Goal: Information Seeking & Learning: Learn about a topic

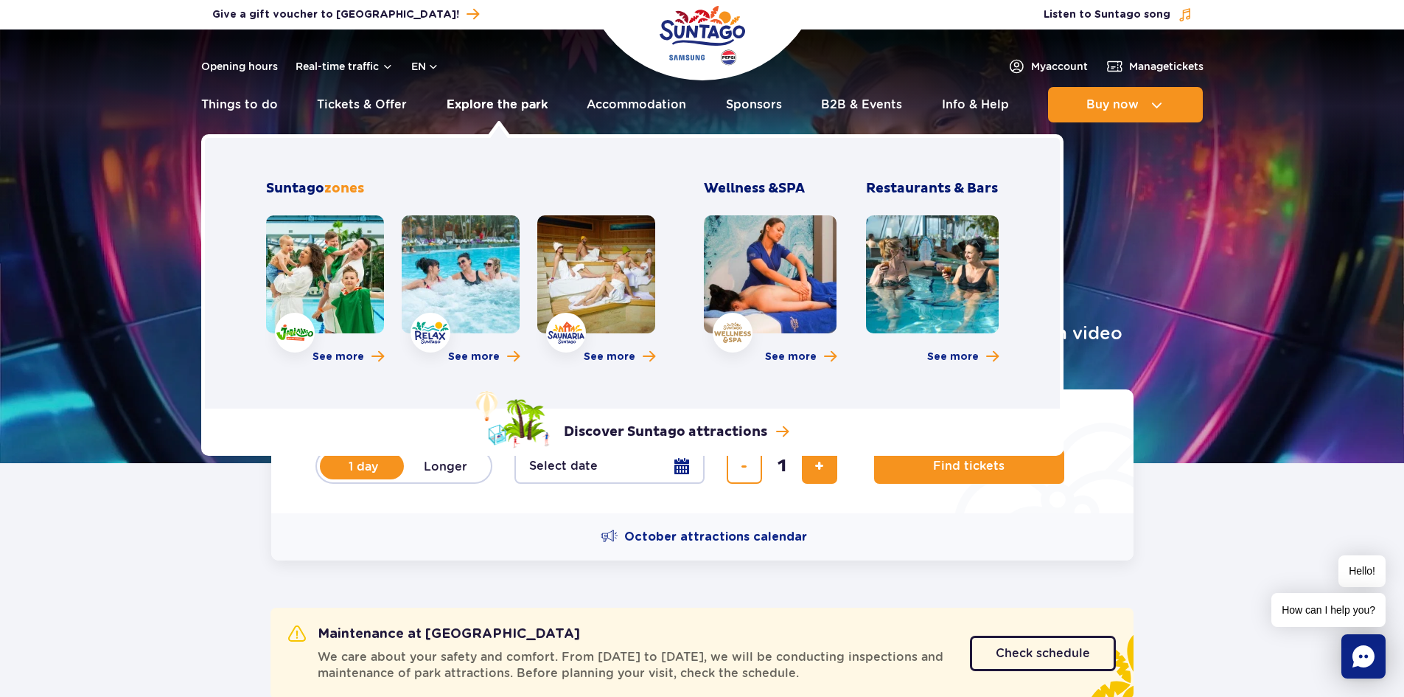
click at [483, 106] on link "Explore the park" at bounding box center [497, 104] width 101 height 35
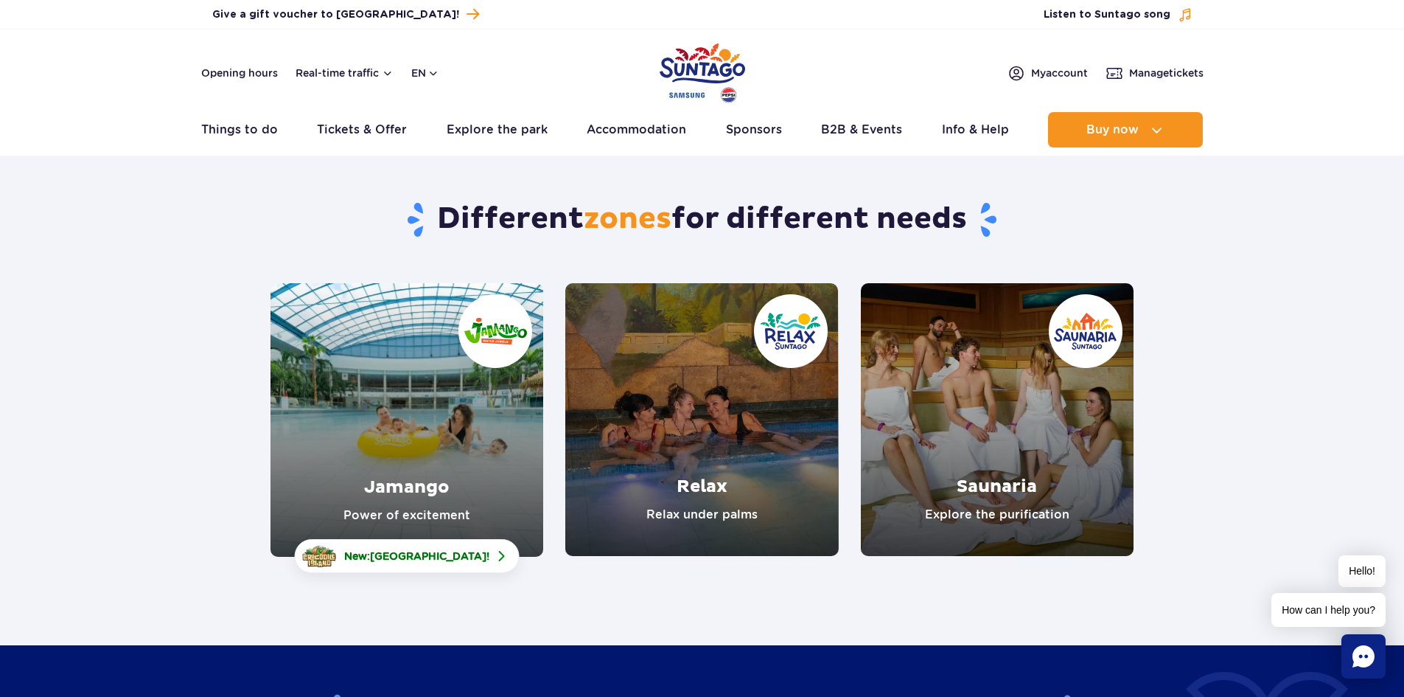
click at [1027, 433] on link "Saunaria" at bounding box center [997, 419] width 273 height 273
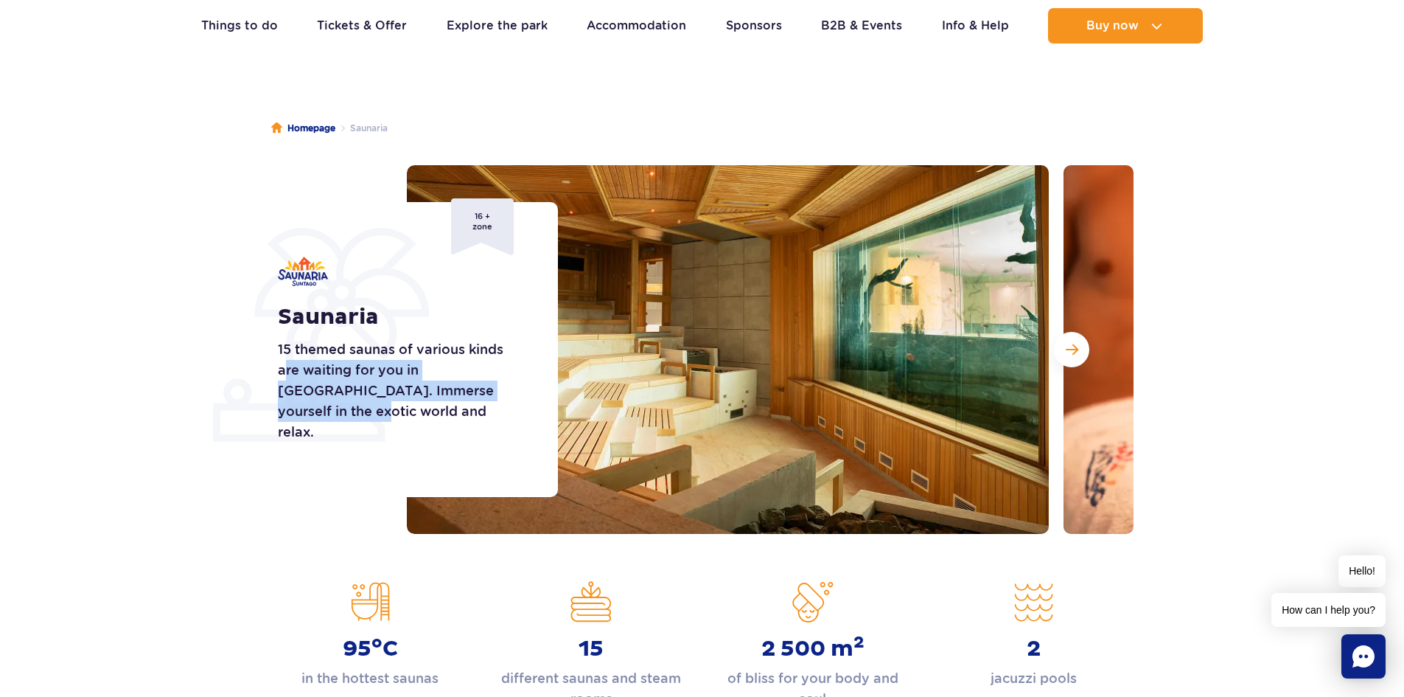
drag, startPoint x: 285, startPoint y: 384, endPoint x: 512, endPoint y: 400, distance: 226.9
click at [512, 400] on p "15 themed saunas of various kinds are waiting for you in Saunaria. Immerse your…" at bounding box center [401, 390] width 247 height 103
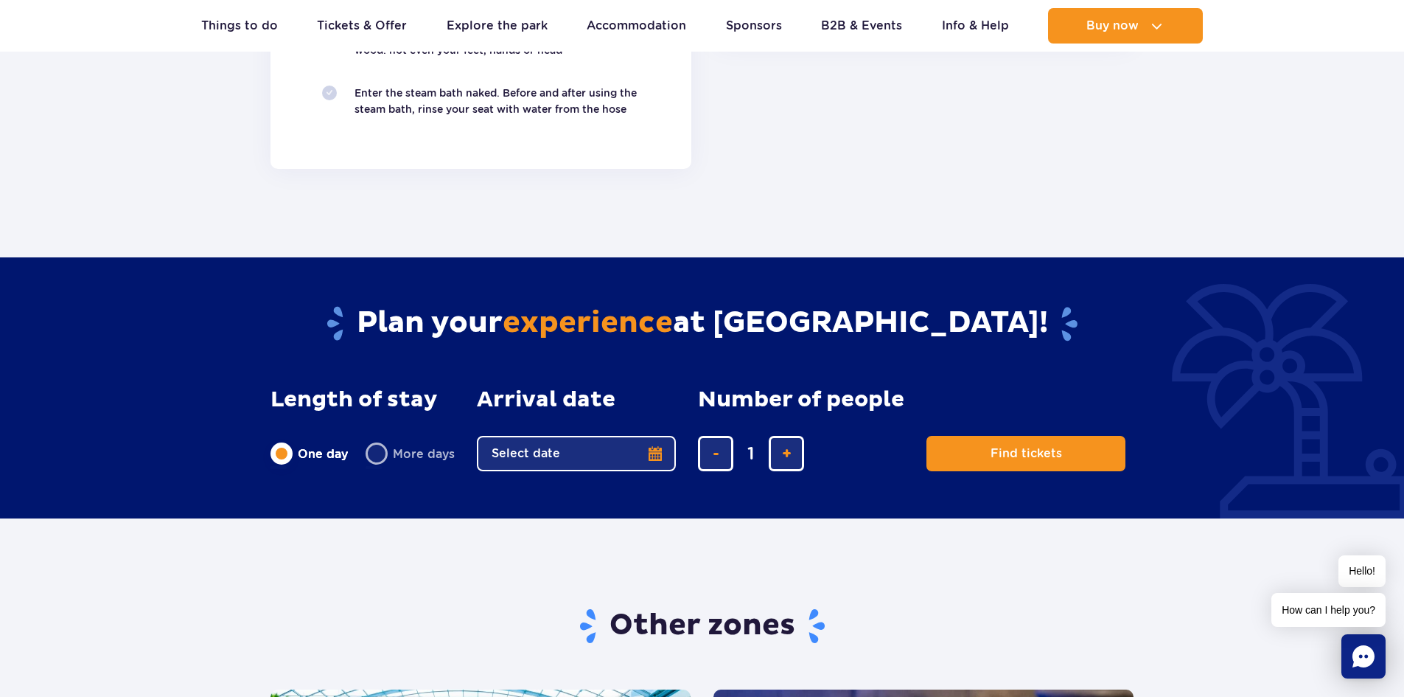
scroll to position [2212, 0]
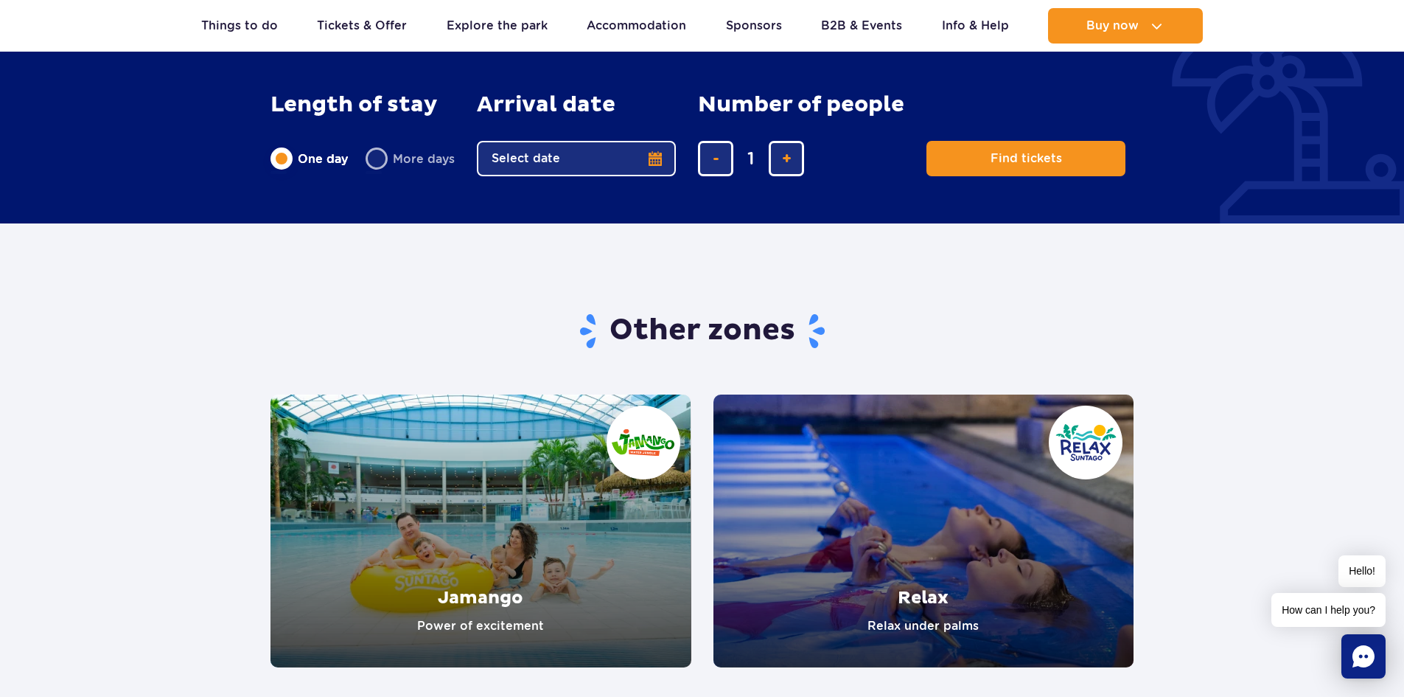
click at [958, 532] on link "Relax" at bounding box center [924, 530] width 421 height 273
click at [978, 534] on link "Relax" at bounding box center [924, 530] width 421 height 273
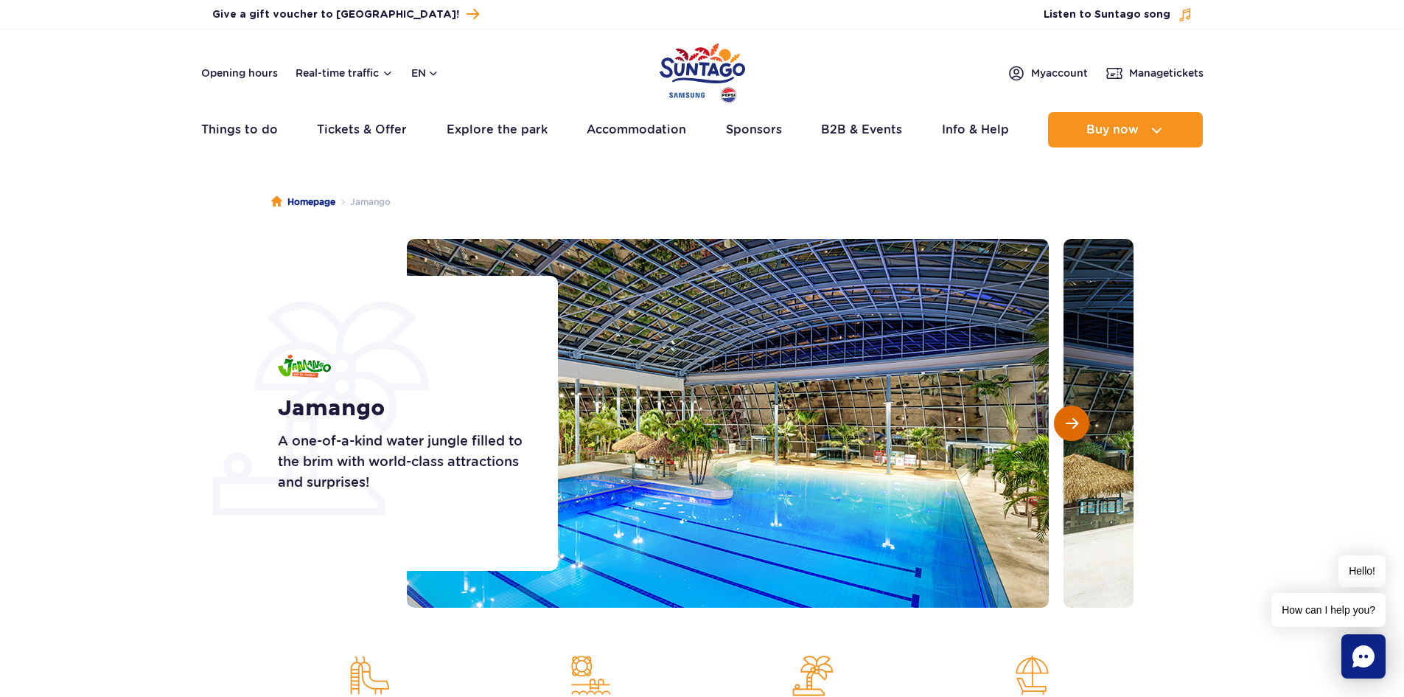
click at [1062, 431] on button "Next slide" at bounding box center [1071, 422] width 35 height 35
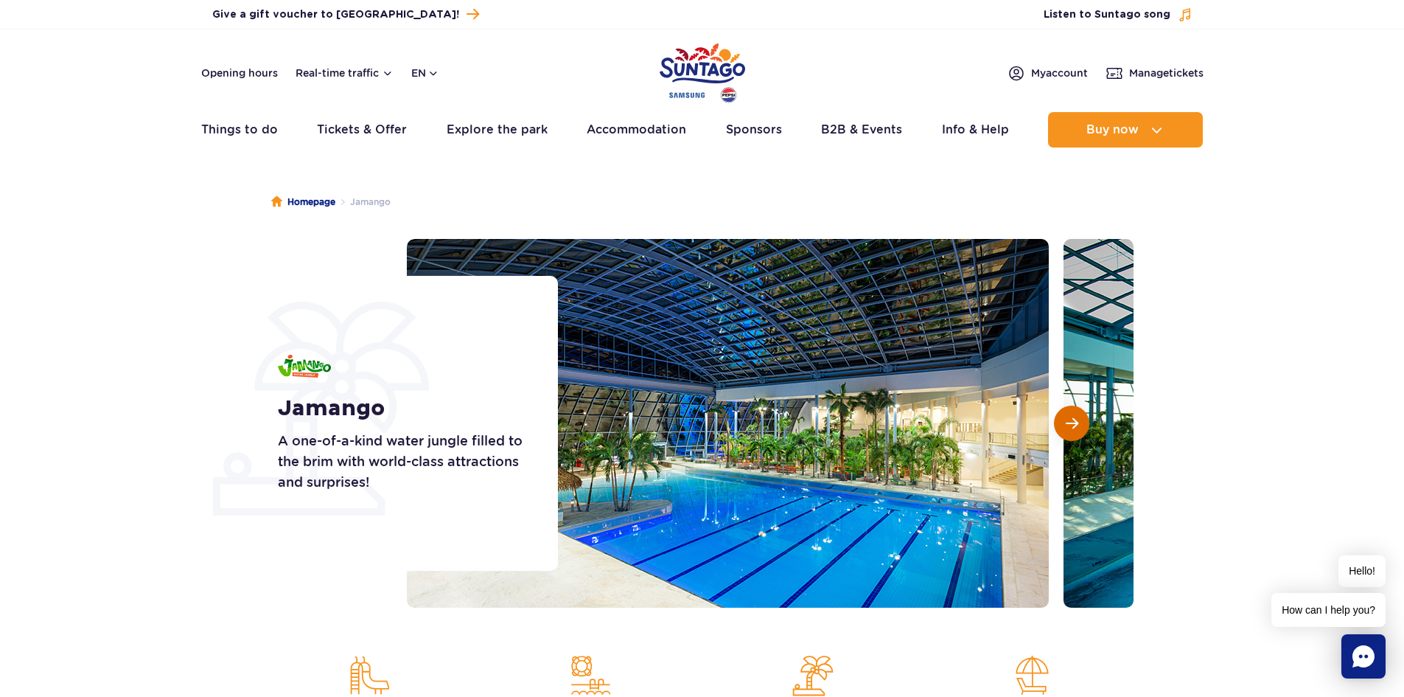
click at [1062, 431] on button "Next slide" at bounding box center [1071, 422] width 35 height 35
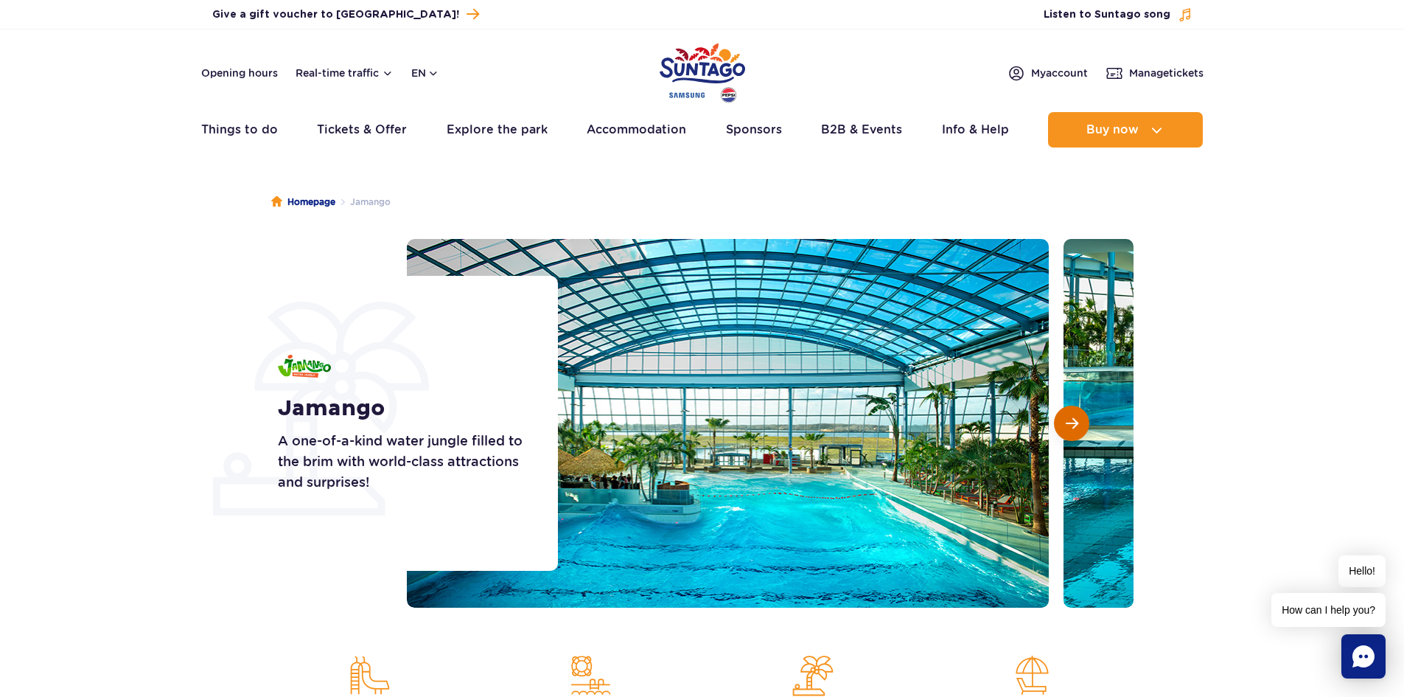
click at [1062, 431] on button "Next slide" at bounding box center [1071, 422] width 35 height 35
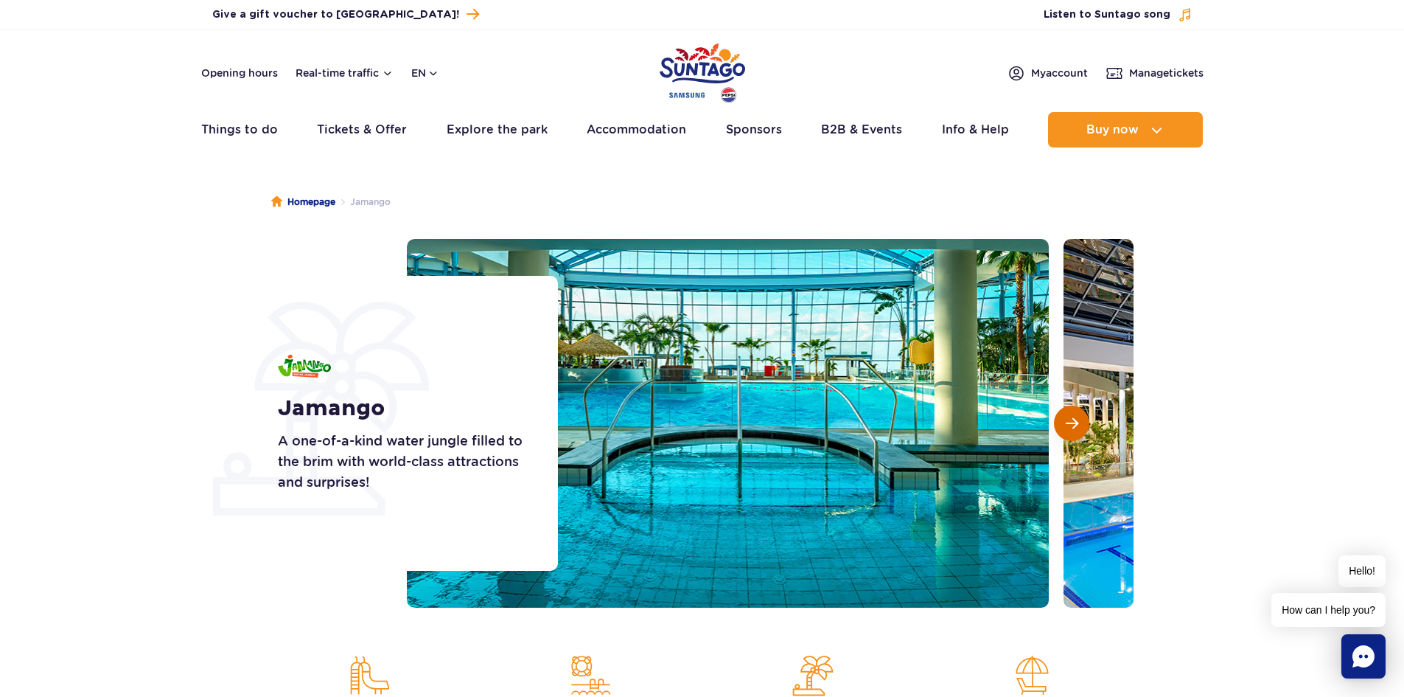
click at [1062, 431] on button "Next slide" at bounding box center [1071, 422] width 35 height 35
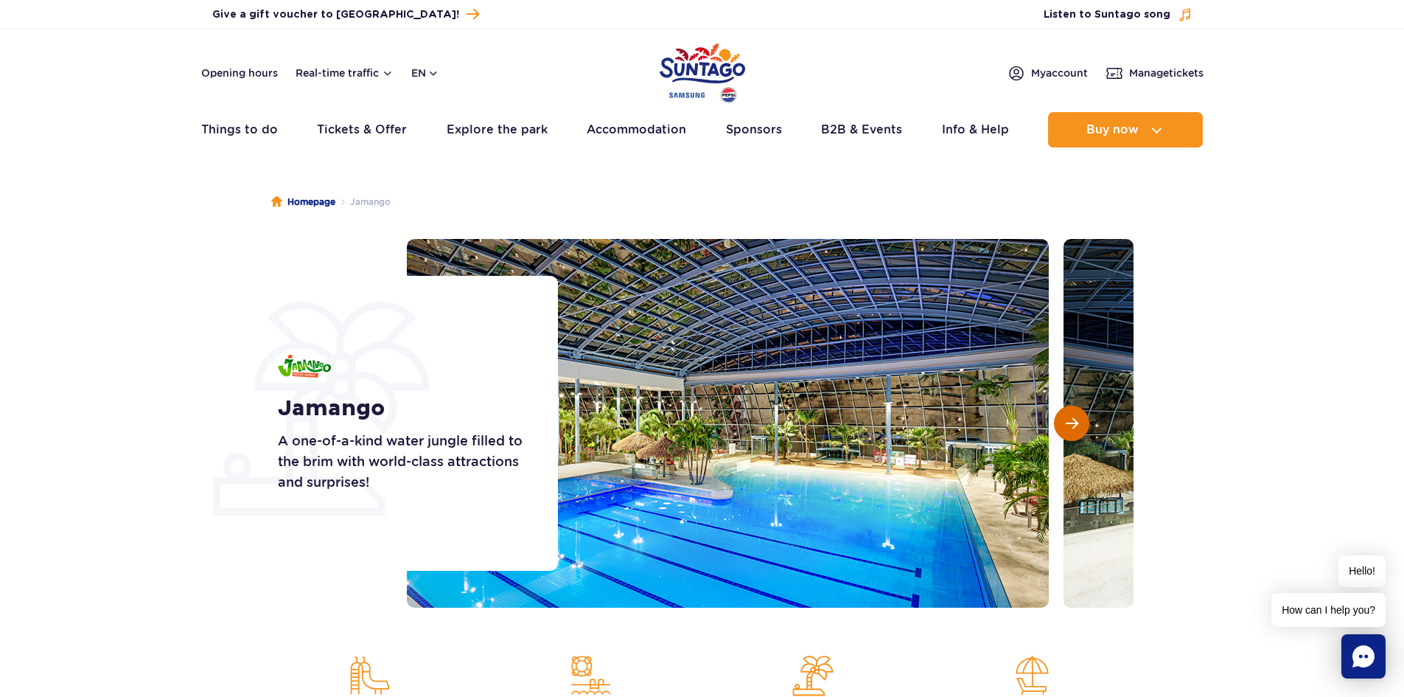
click at [1062, 431] on button "Next slide" at bounding box center [1071, 422] width 35 height 35
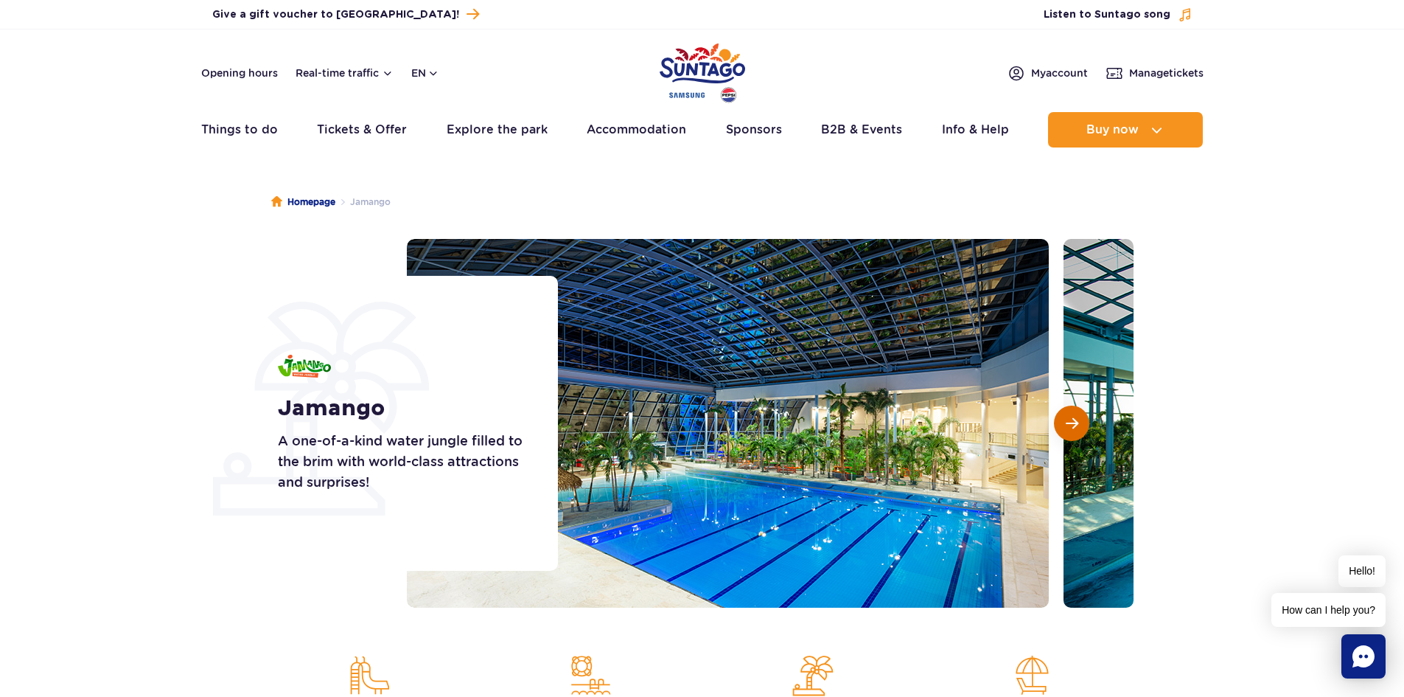
click at [1062, 431] on button "Next slide" at bounding box center [1071, 422] width 35 height 35
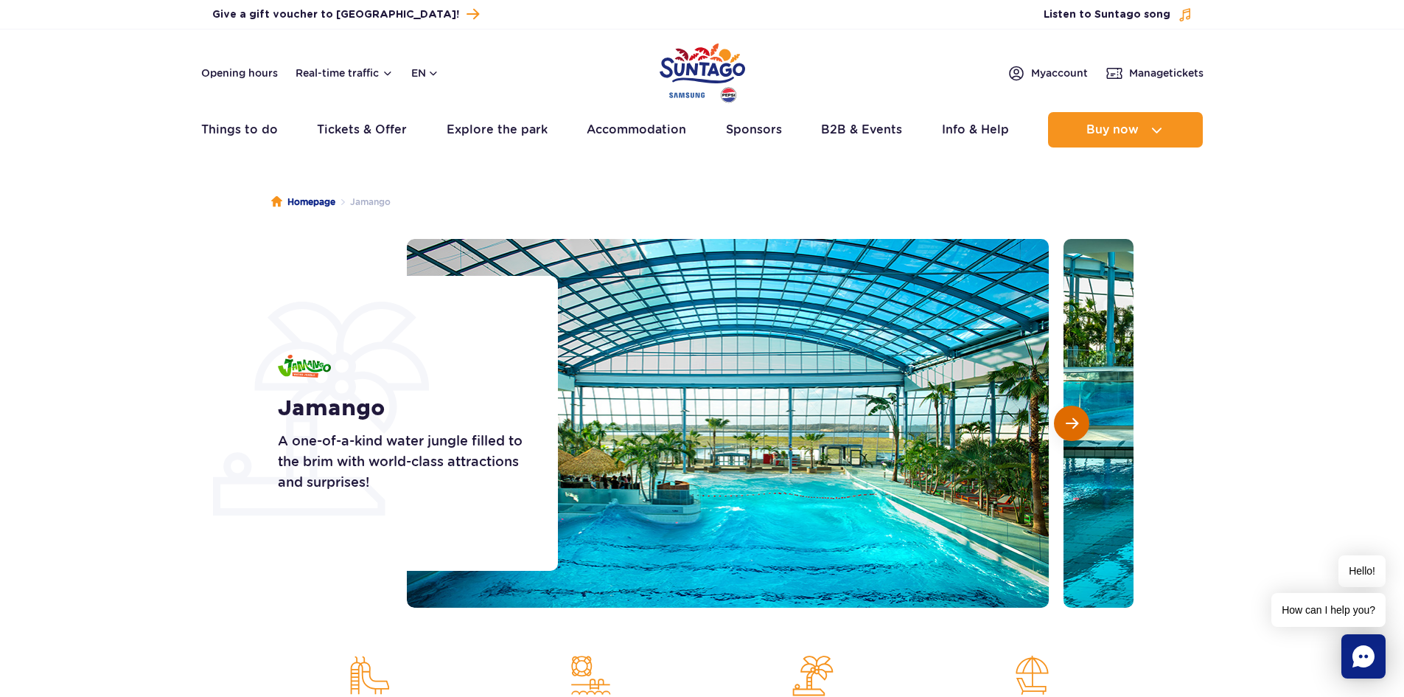
click at [1062, 431] on button "Next slide" at bounding box center [1071, 422] width 35 height 35
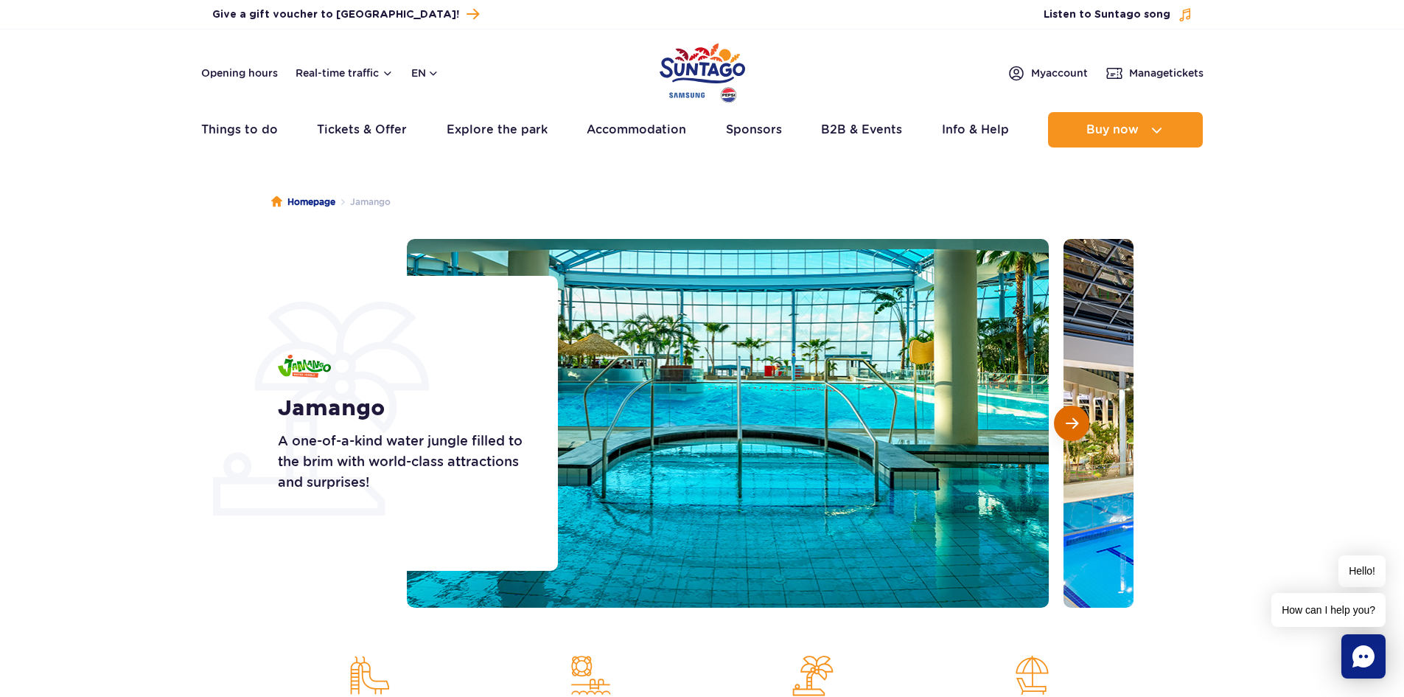
click at [1062, 431] on button "Next slide" at bounding box center [1071, 422] width 35 height 35
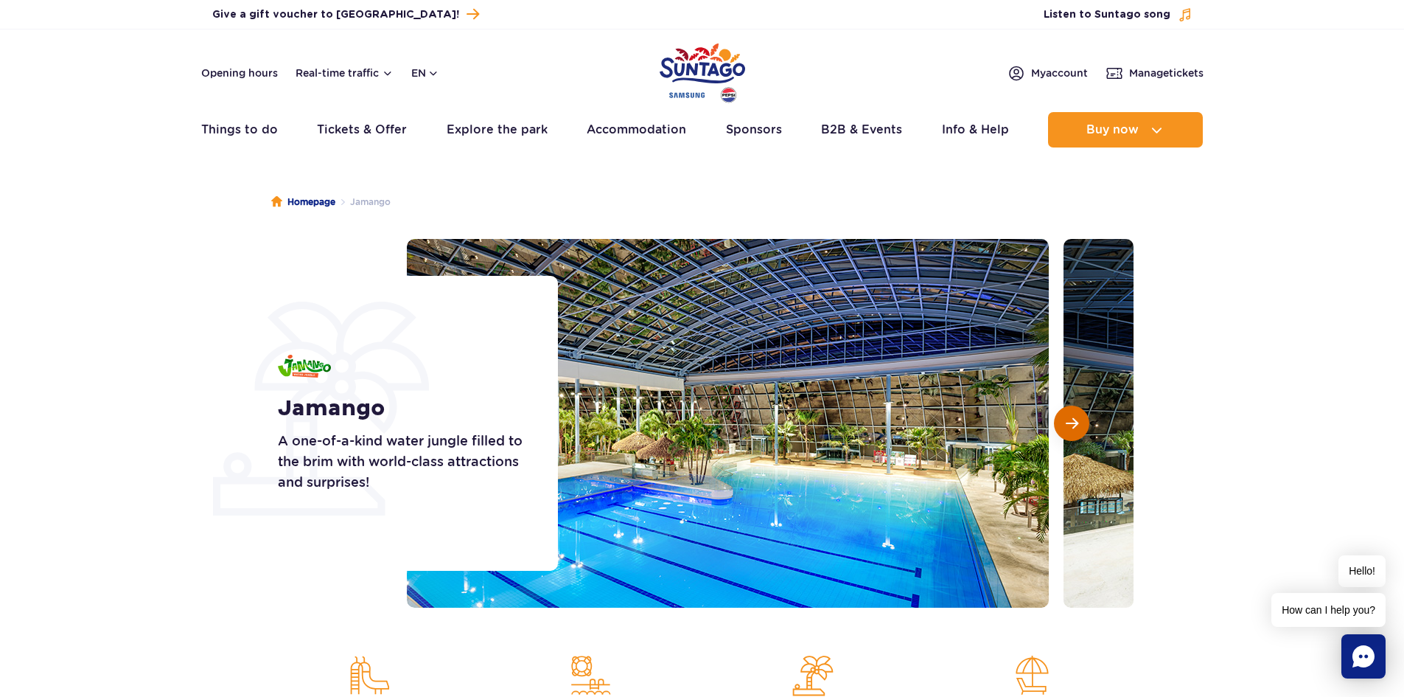
click at [1062, 431] on button "Next slide" at bounding box center [1071, 422] width 35 height 35
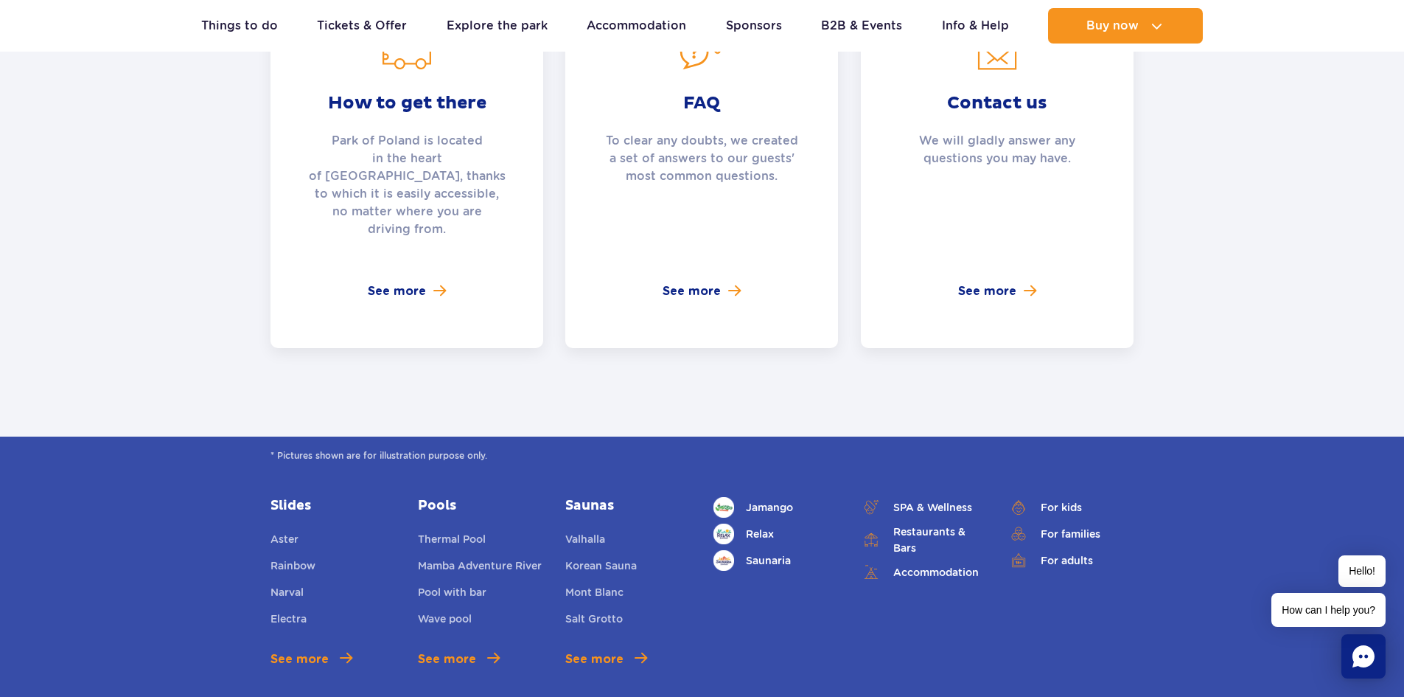
scroll to position [3760, 0]
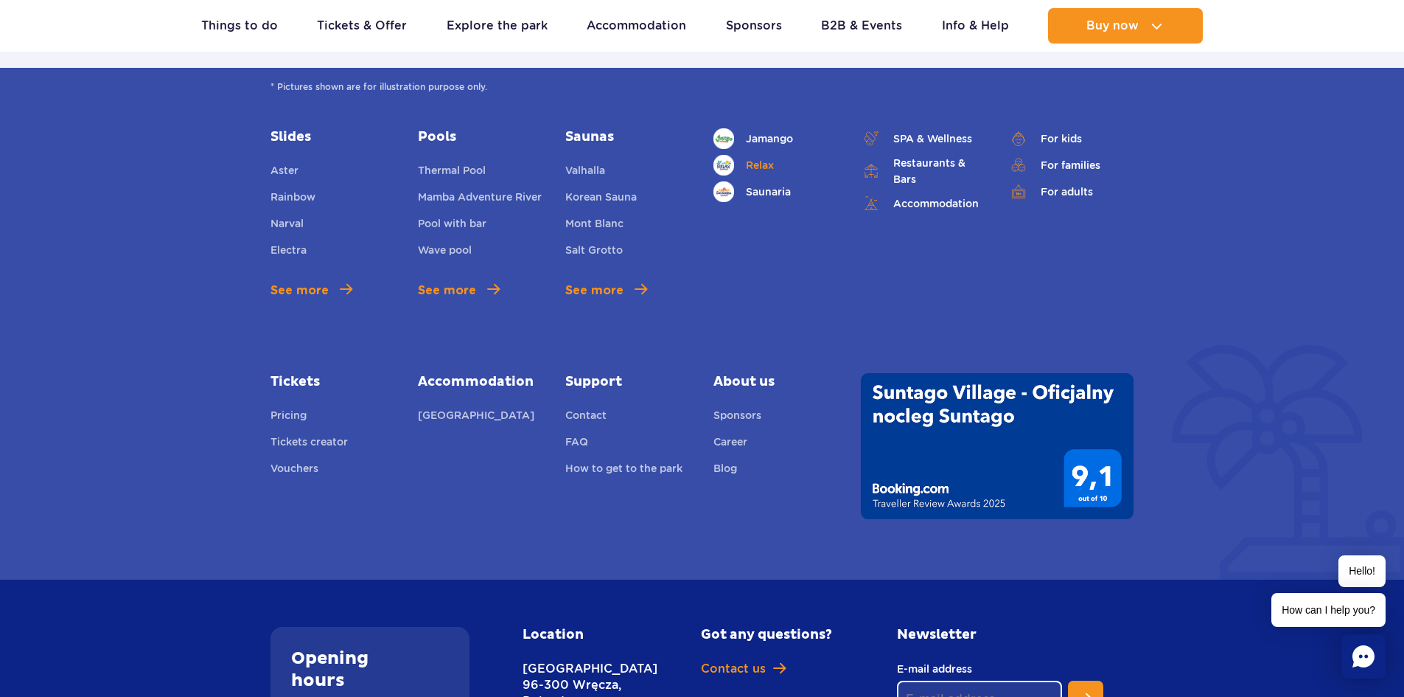
click at [748, 155] on link "Relax" at bounding box center [776, 165] width 125 height 21
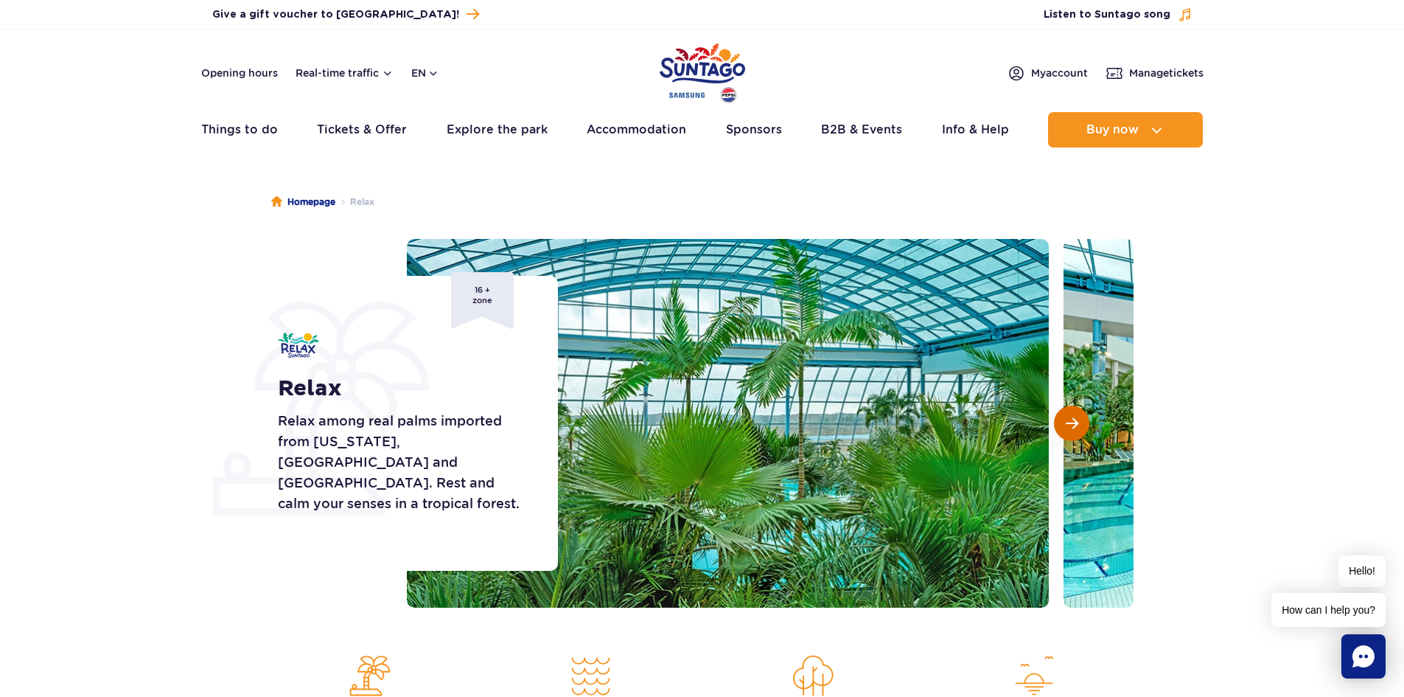
click at [1073, 425] on span "Next slide" at bounding box center [1072, 423] width 13 height 13
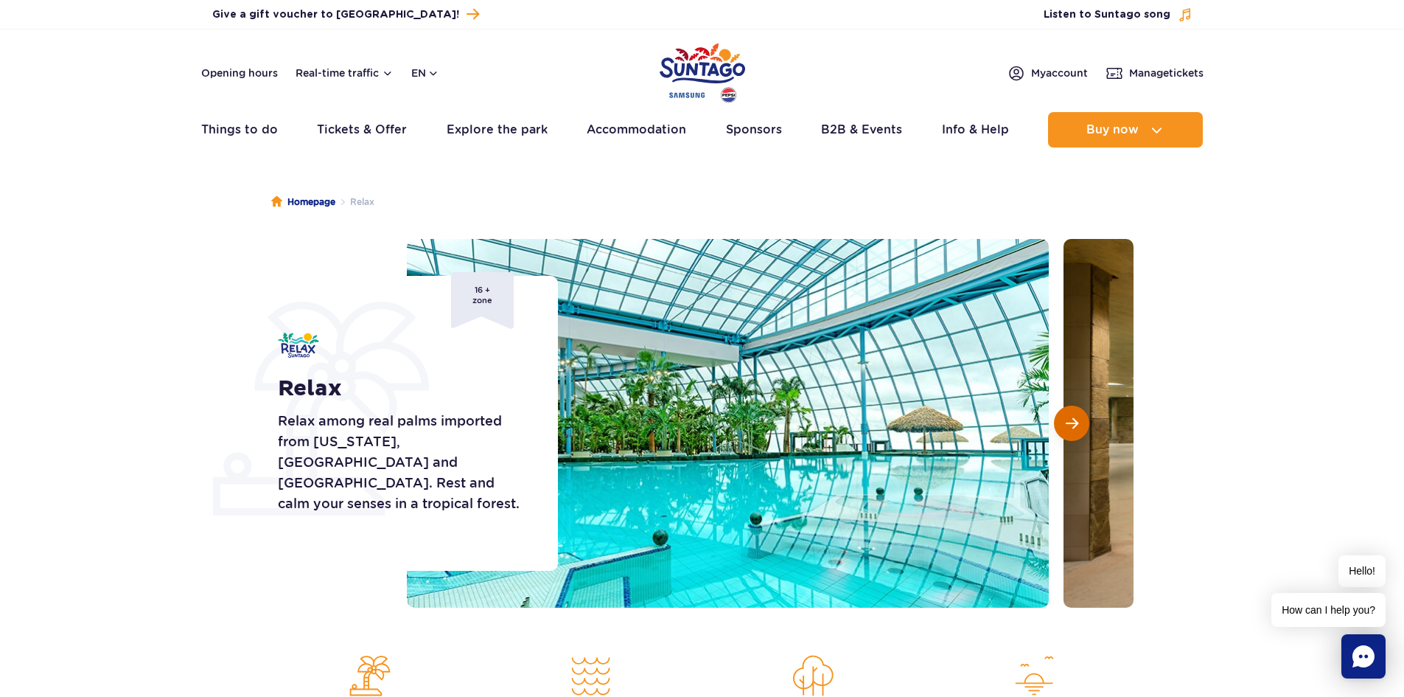
click at [1073, 425] on span "Next slide" at bounding box center [1072, 423] width 13 height 13
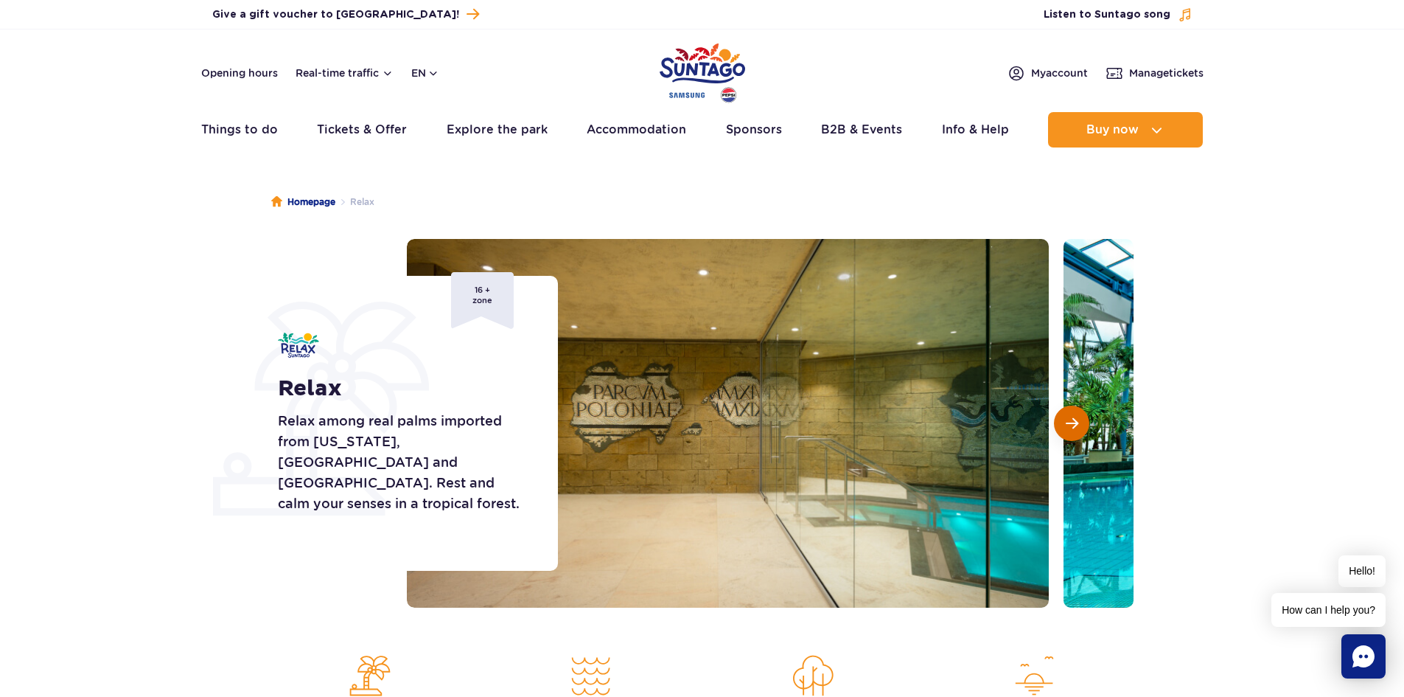
click at [1073, 425] on span "Next slide" at bounding box center [1072, 423] width 13 height 13
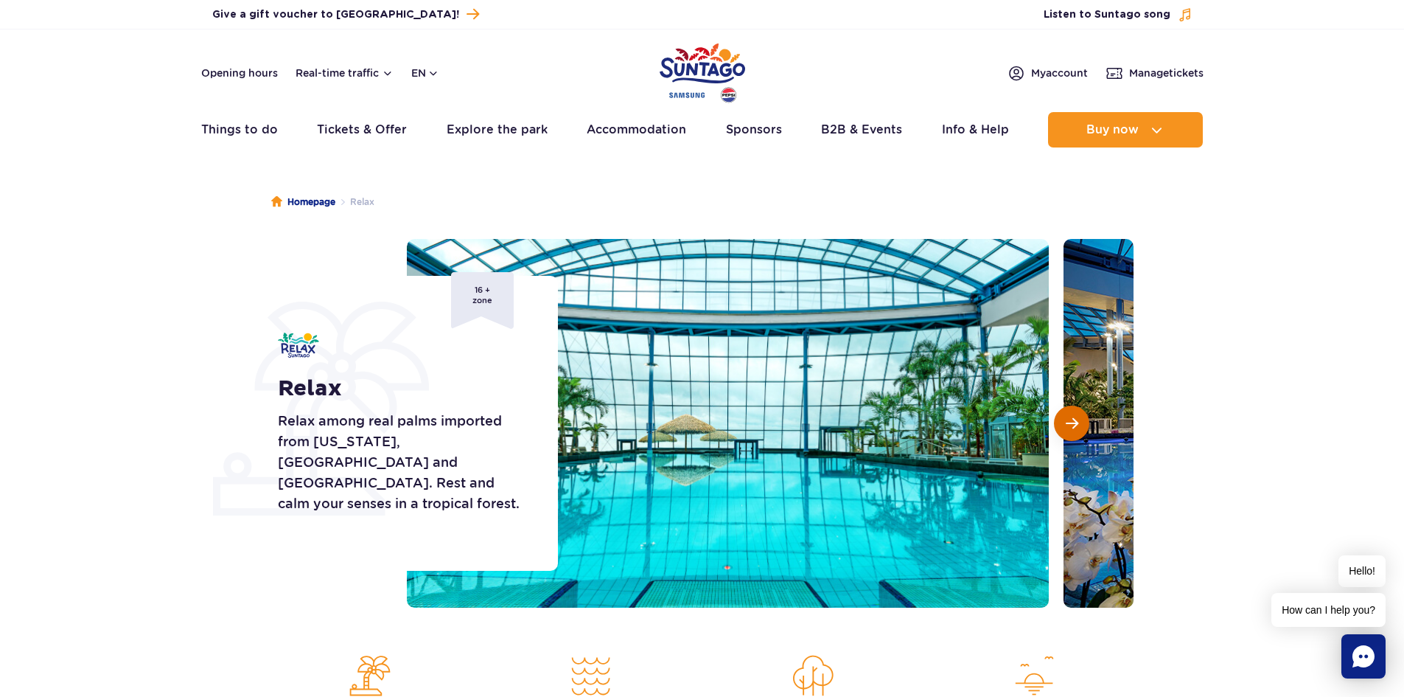
click at [1073, 425] on span "Next slide" at bounding box center [1072, 423] width 13 height 13
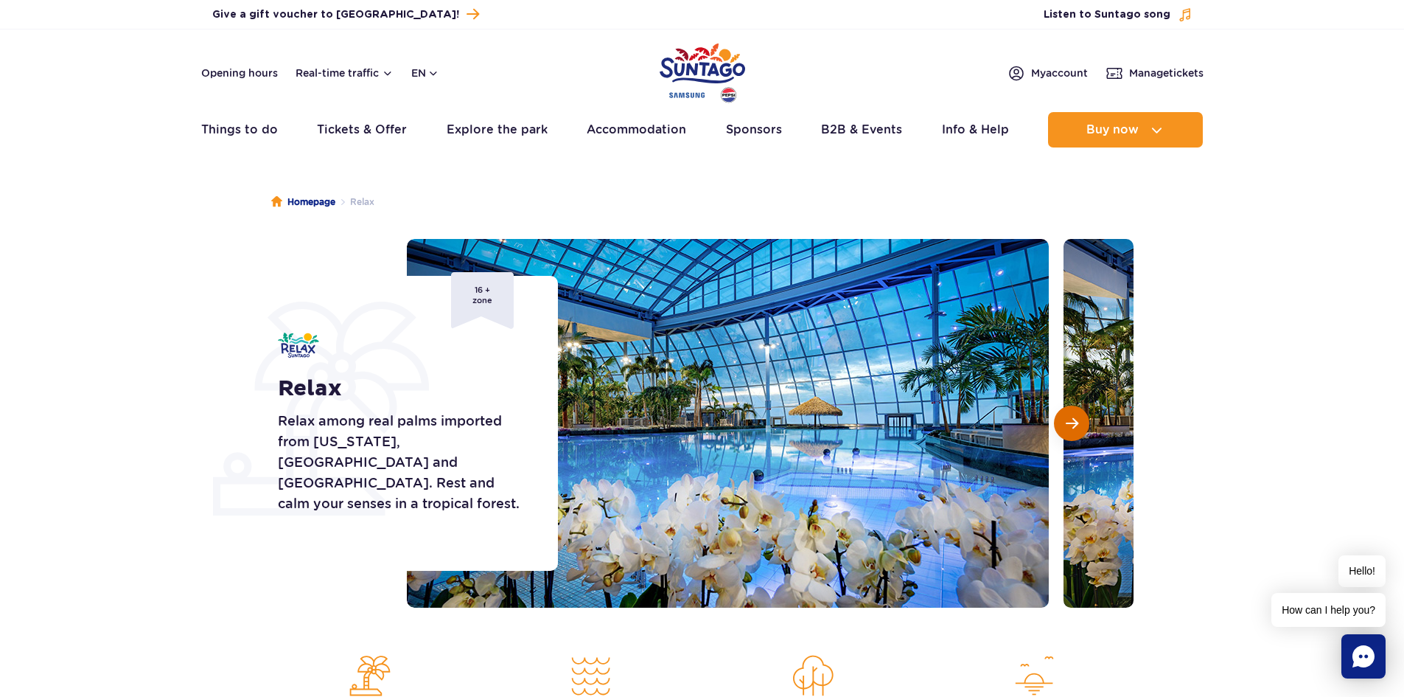
click at [1073, 425] on span "Next slide" at bounding box center [1072, 423] width 13 height 13
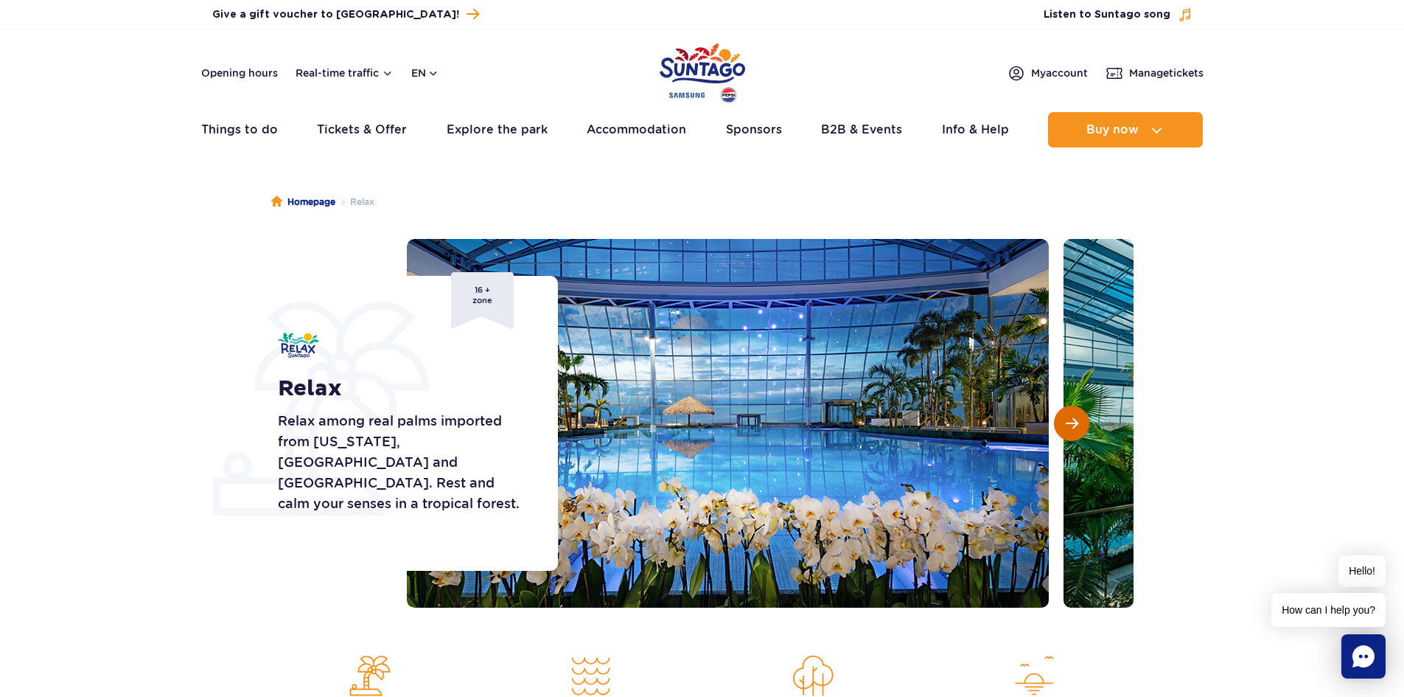
click at [1073, 425] on span "Next slide" at bounding box center [1072, 423] width 13 height 13
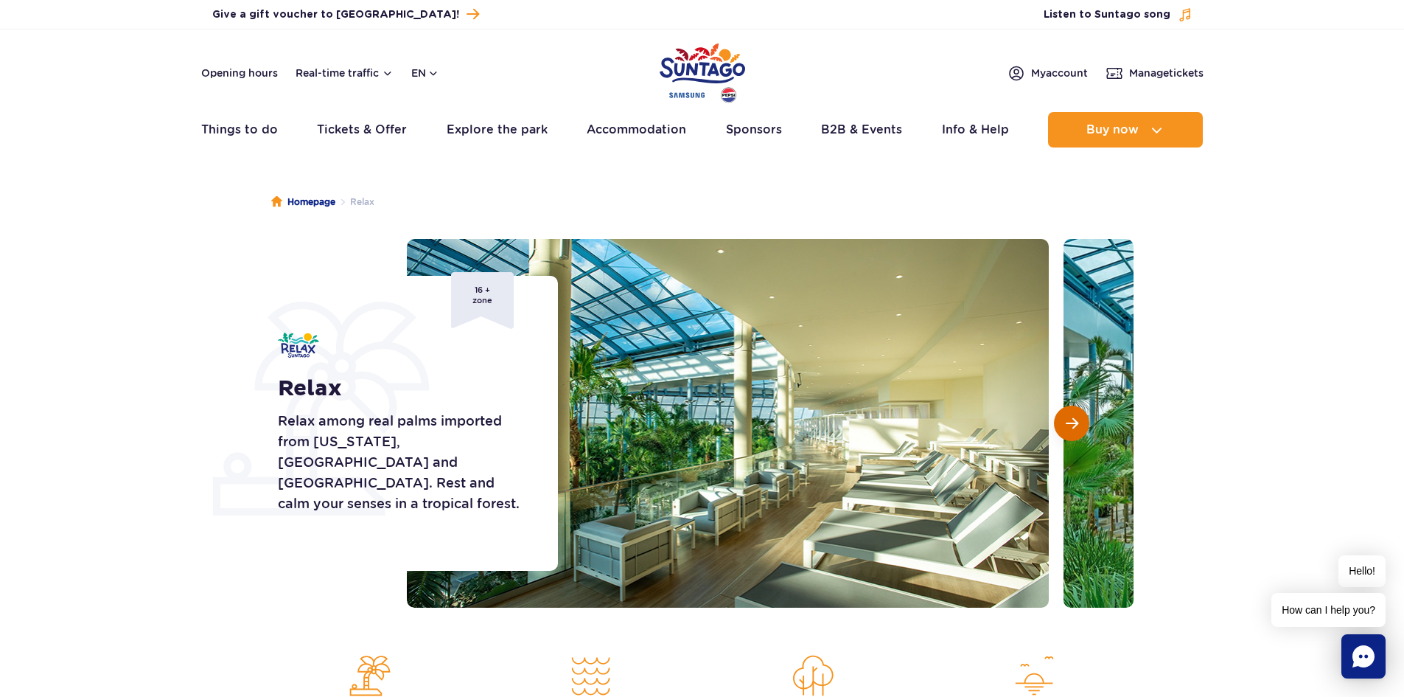
click at [1073, 425] on span "Next slide" at bounding box center [1072, 423] width 13 height 13
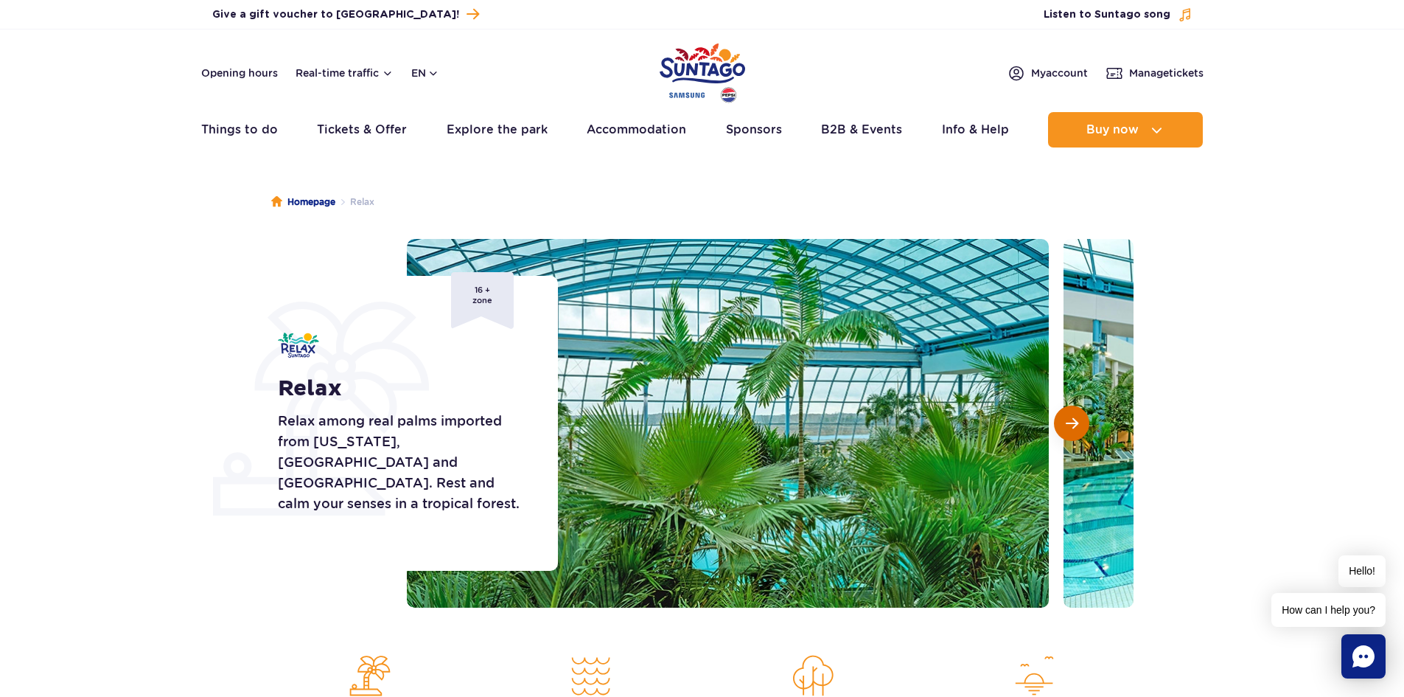
click at [1073, 425] on span "Next slide" at bounding box center [1072, 423] width 13 height 13
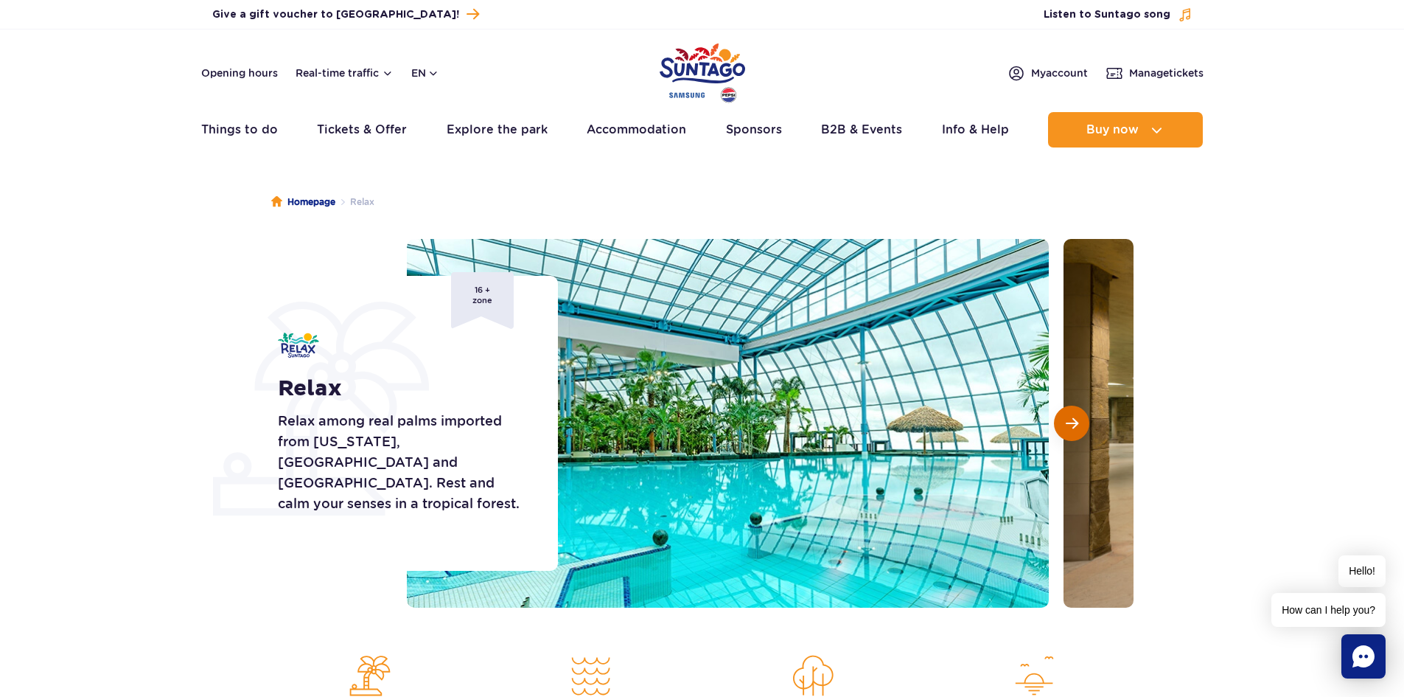
click at [1073, 425] on span "Next slide" at bounding box center [1072, 423] width 13 height 13
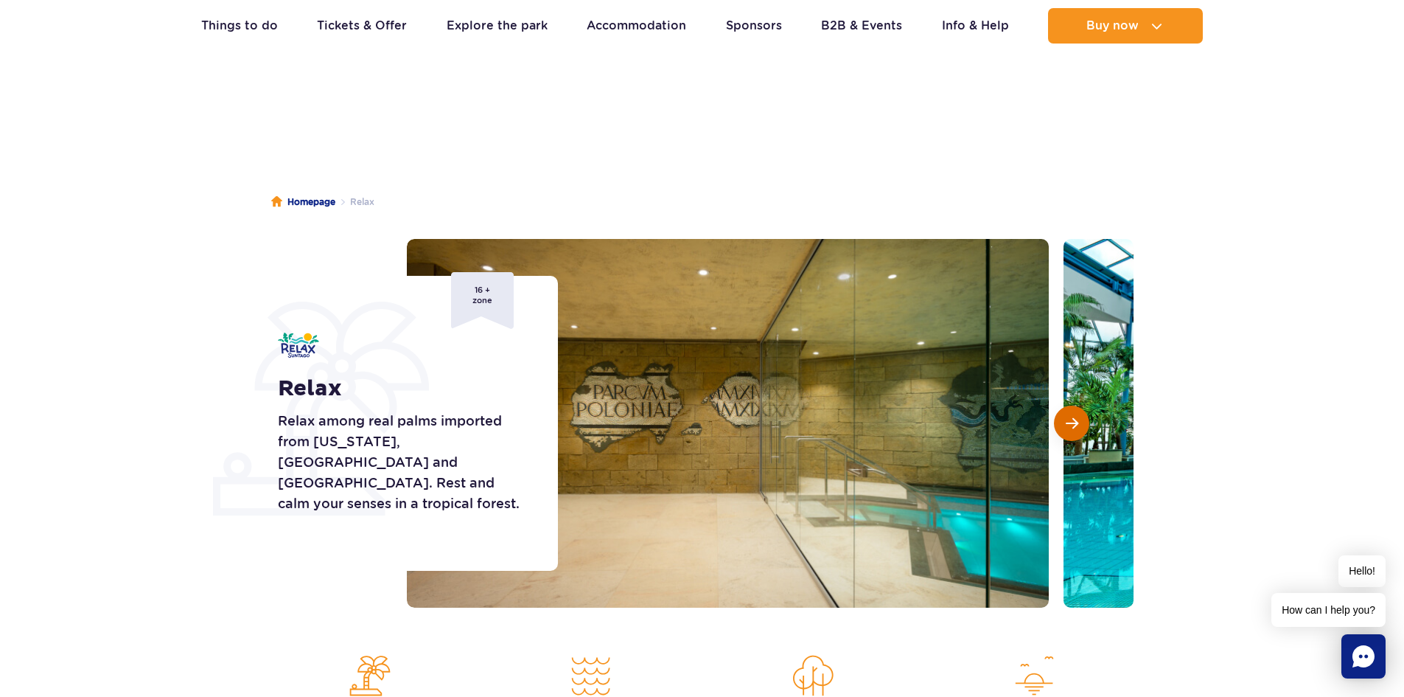
scroll to position [369, 0]
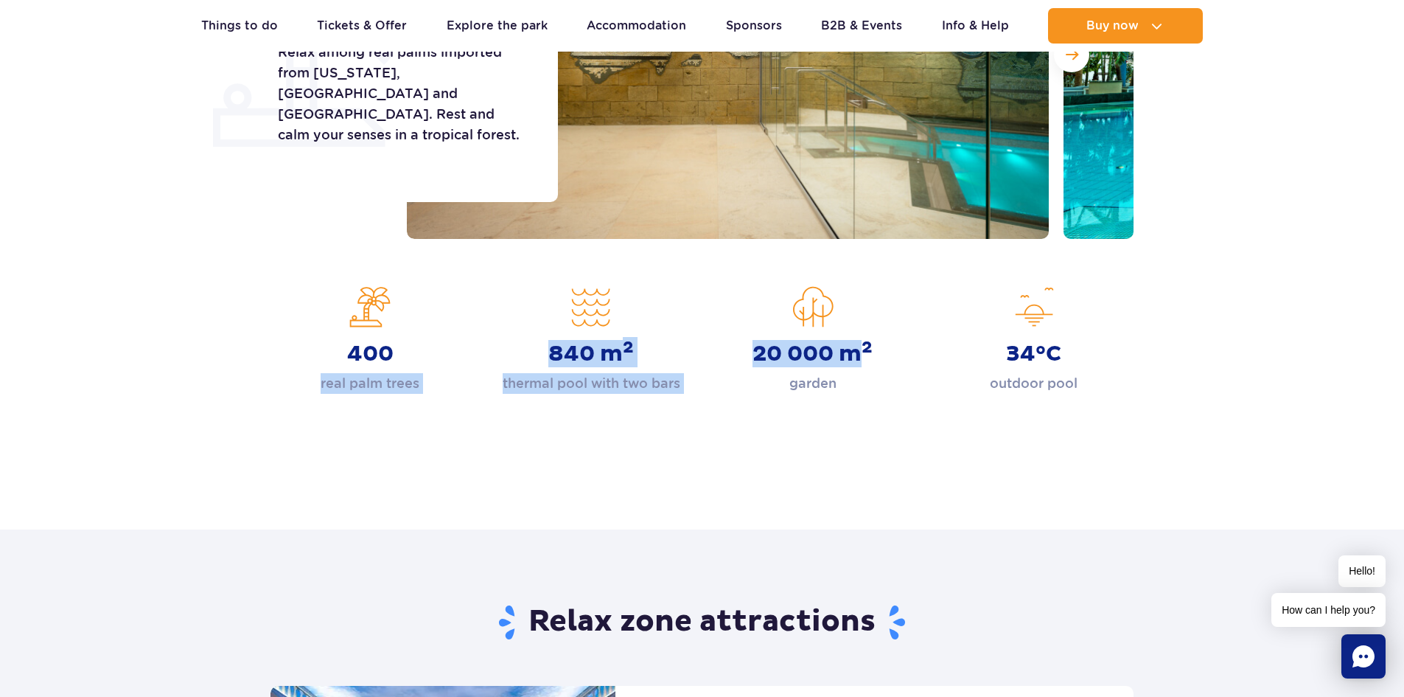
drag, startPoint x: 316, startPoint y: 384, endPoint x: 981, endPoint y: 383, distance: 665.0
click at [875, 383] on div "400 real palm trees 840 m 2 thermal pool with two bars 20 000 m 2 garden 34°C o…" at bounding box center [702, 340] width 885 height 108
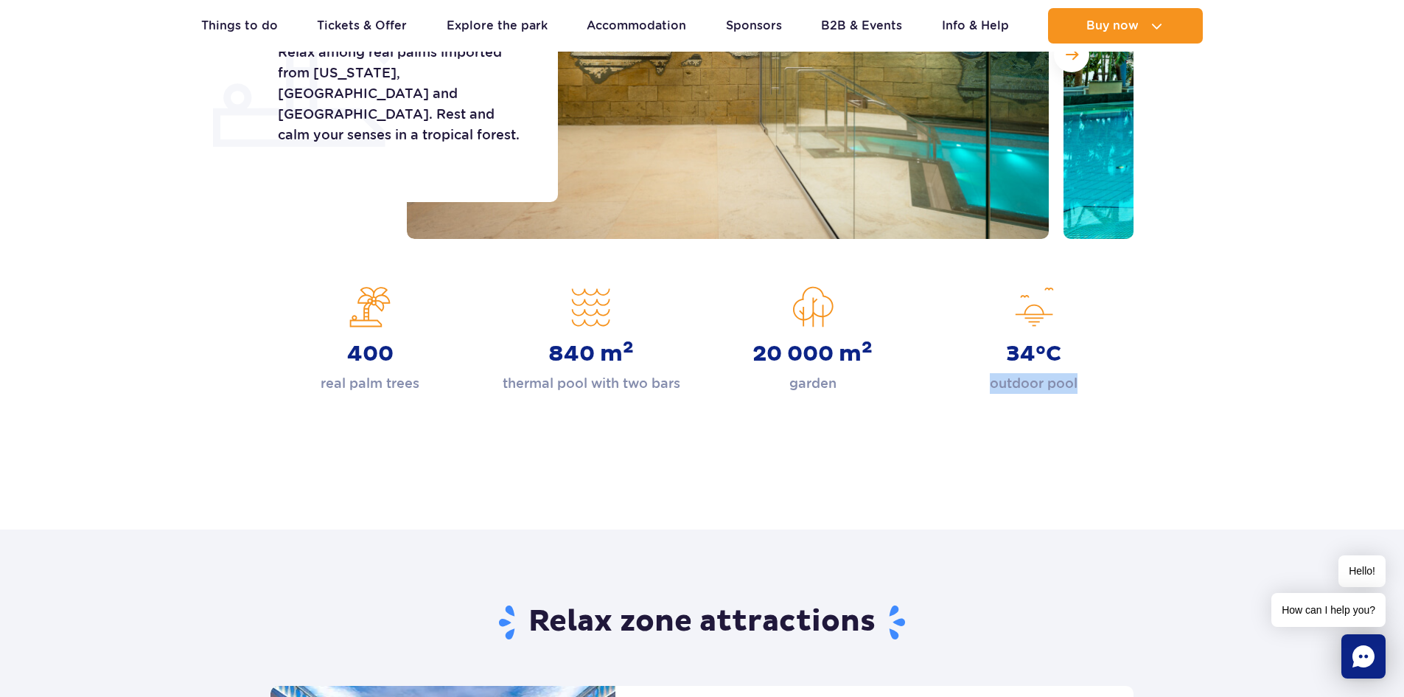
drag, startPoint x: 991, startPoint y: 385, endPoint x: 1118, endPoint y: 380, distance: 127.6
click at [1118, 380] on div "34°C outdoor pool" at bounding box center [1034, 340] width 199 height 108
click at [965, 474] on div "Homepage Relax Relax Relax among real palms imported from Florida, Malaysia and…" at bounding box center [702, 140] width 1404 height 686
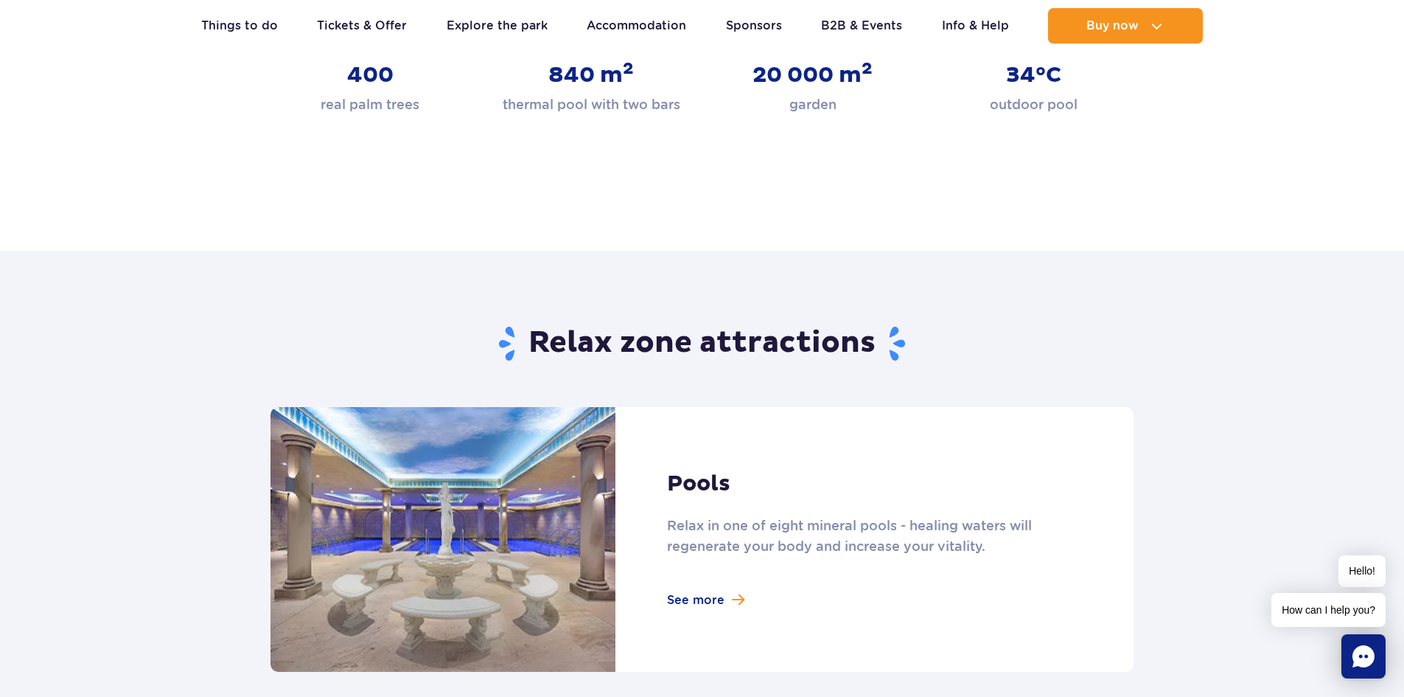
scroll to position [442, 0]
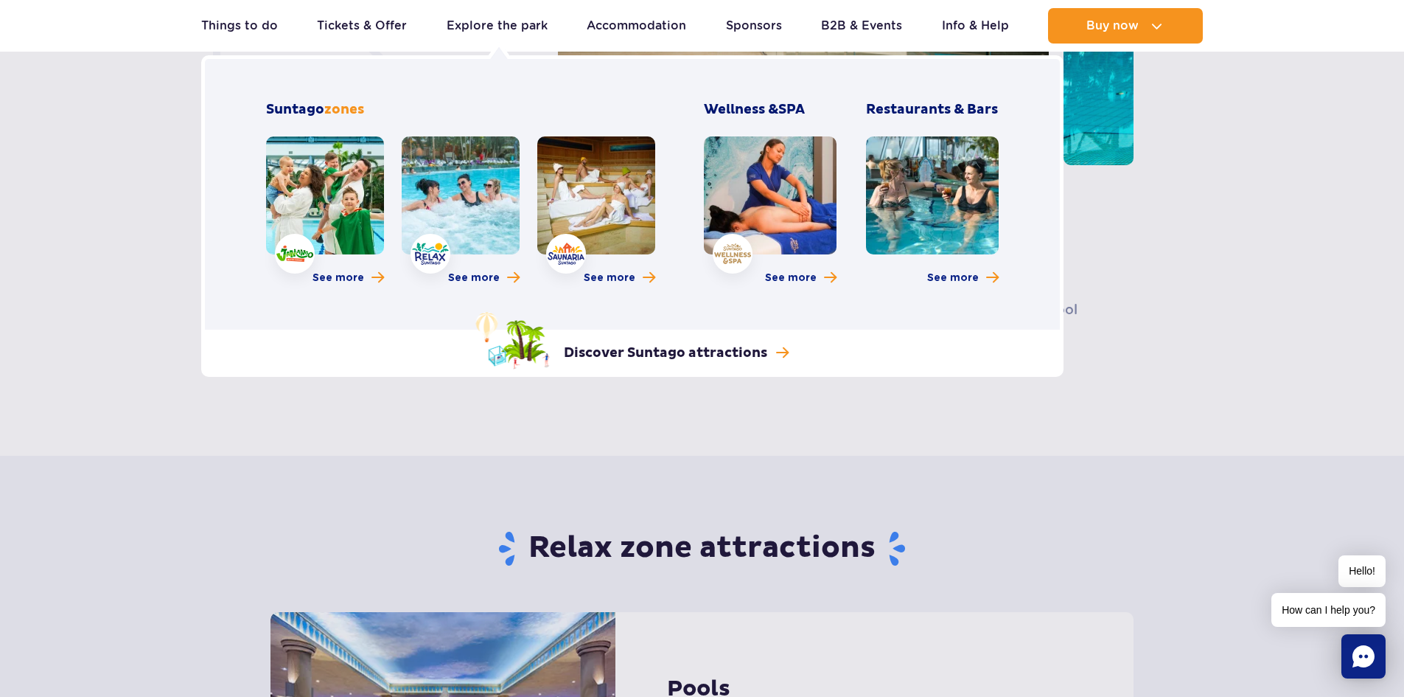
click at [658, 187] on div "Explore the park Jamango zone Relax zone Saunaria zone Wellness & SPA Restauran…" at bounding box center [632, 215] width 863 height 321
click at [573, 195] on link at bounding box center [596, 195] width 118 height 118
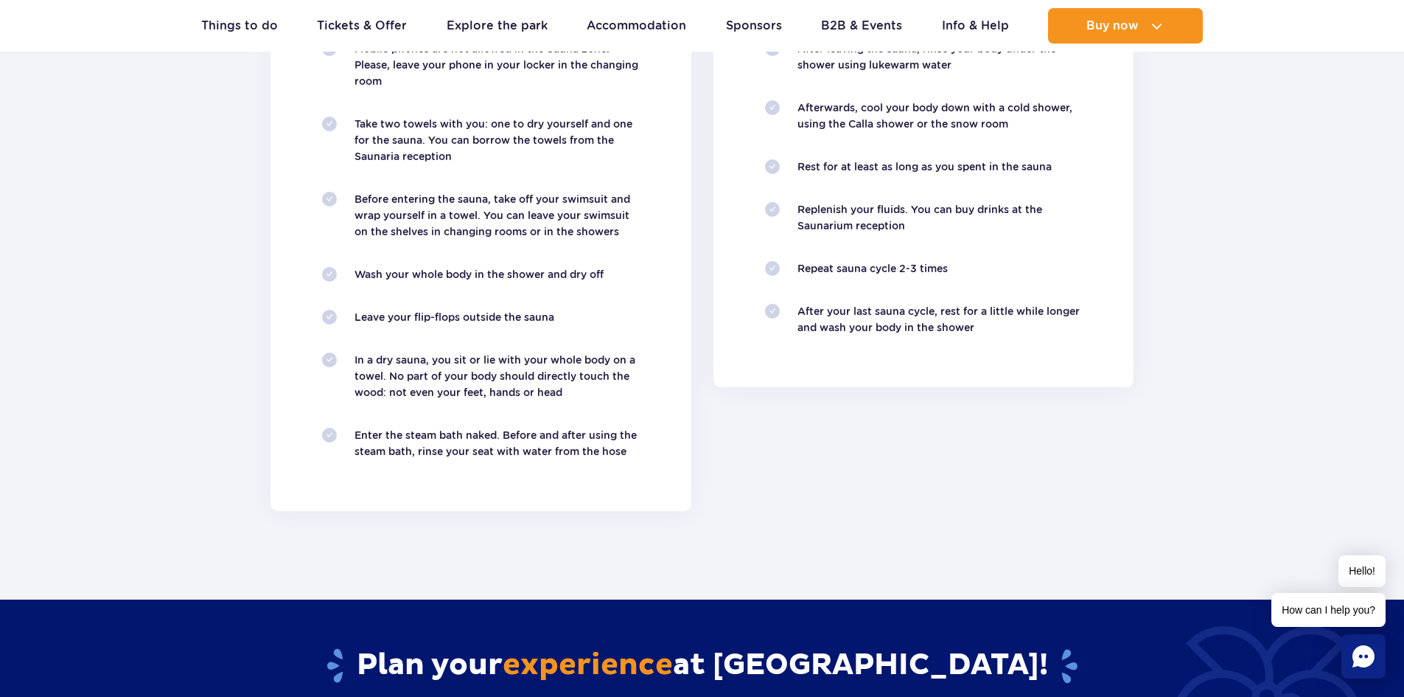
scroll to position [1327, 0]
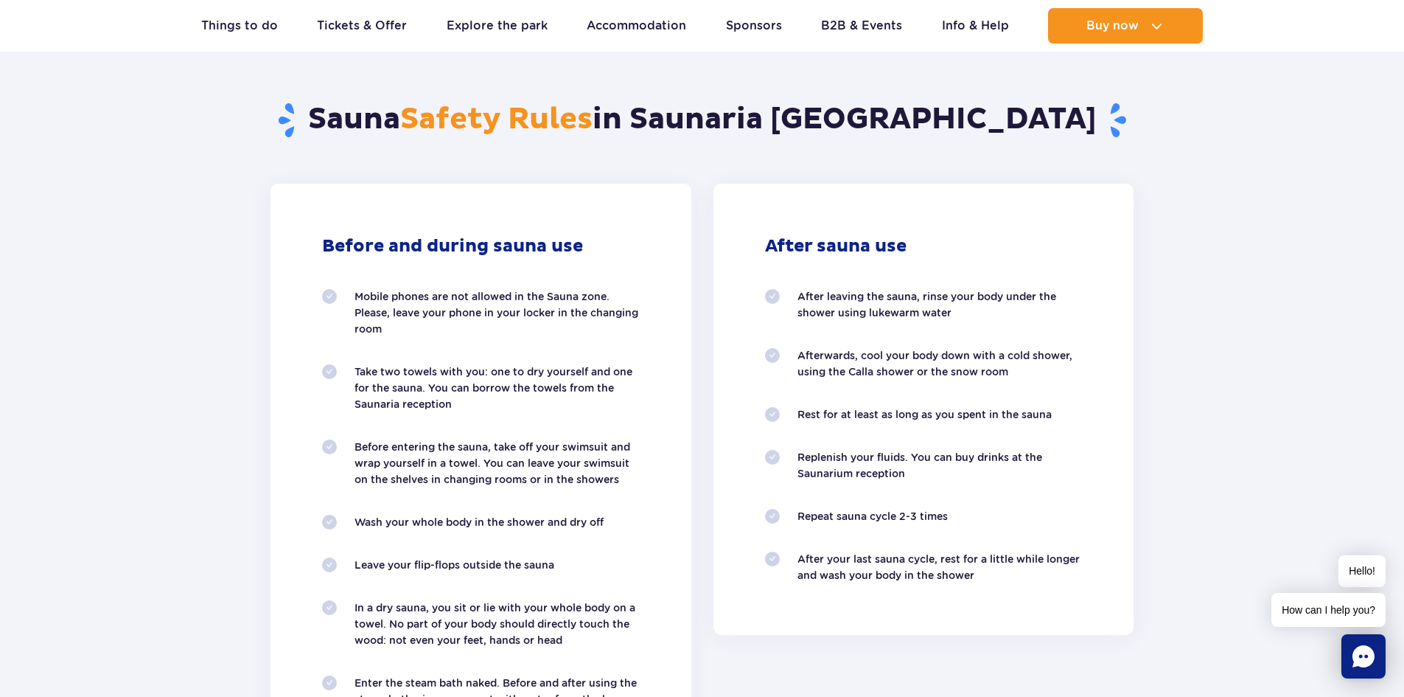
drag, startPoint x: 866, startPoint y: 296, endPoint x: 966, endPoint y: 508, distance: 234.8
click at [966, 508] on ol "After leaving the sauna, rinse your body under the shower using lukewarm water …" at bounding box center [924, 435] width 318 height 295
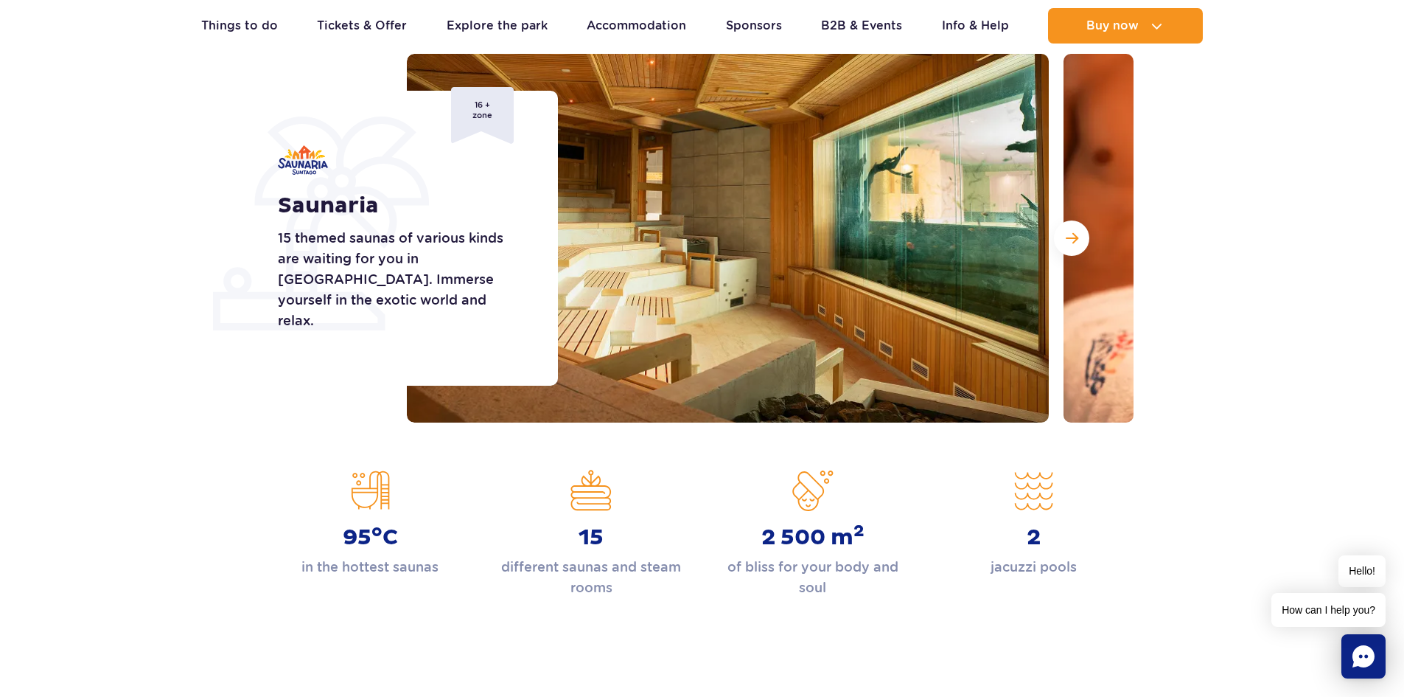
scroll to position [0, 0]
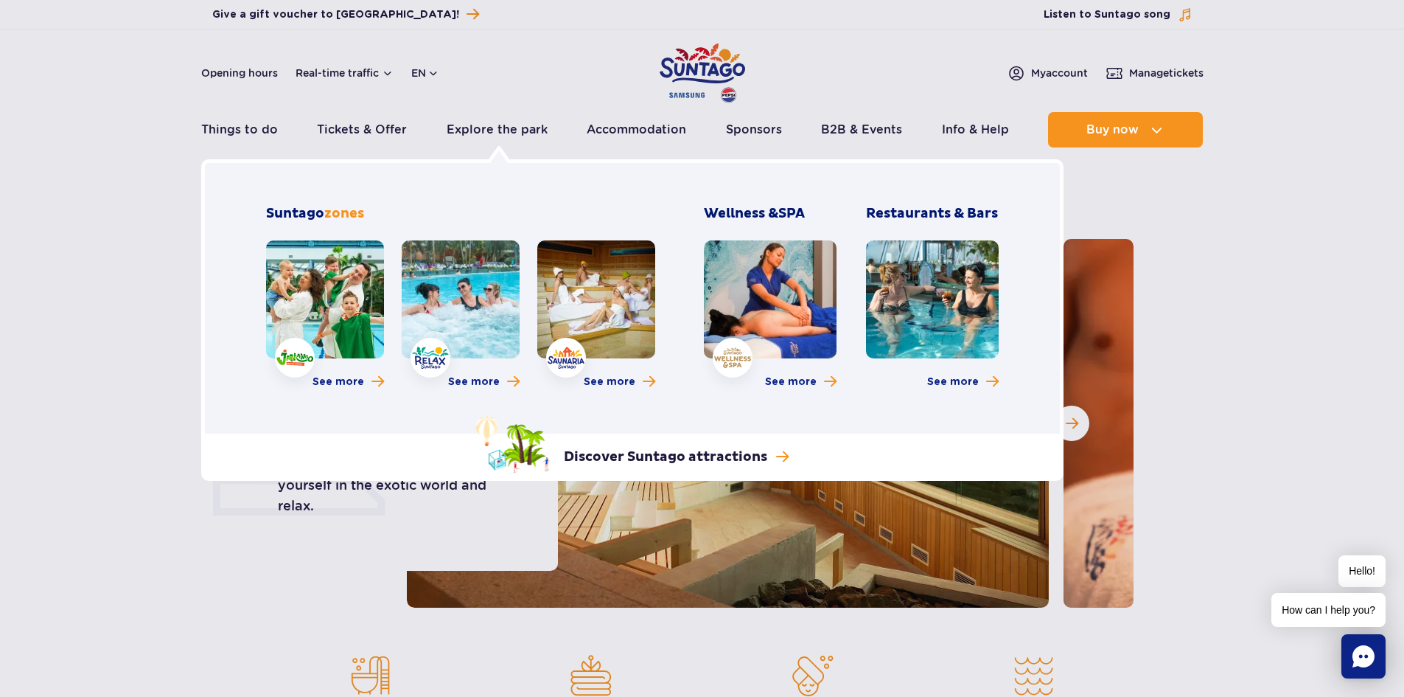
click at [309, 312] on link at bounding box center [325, 299] width 118 height 118
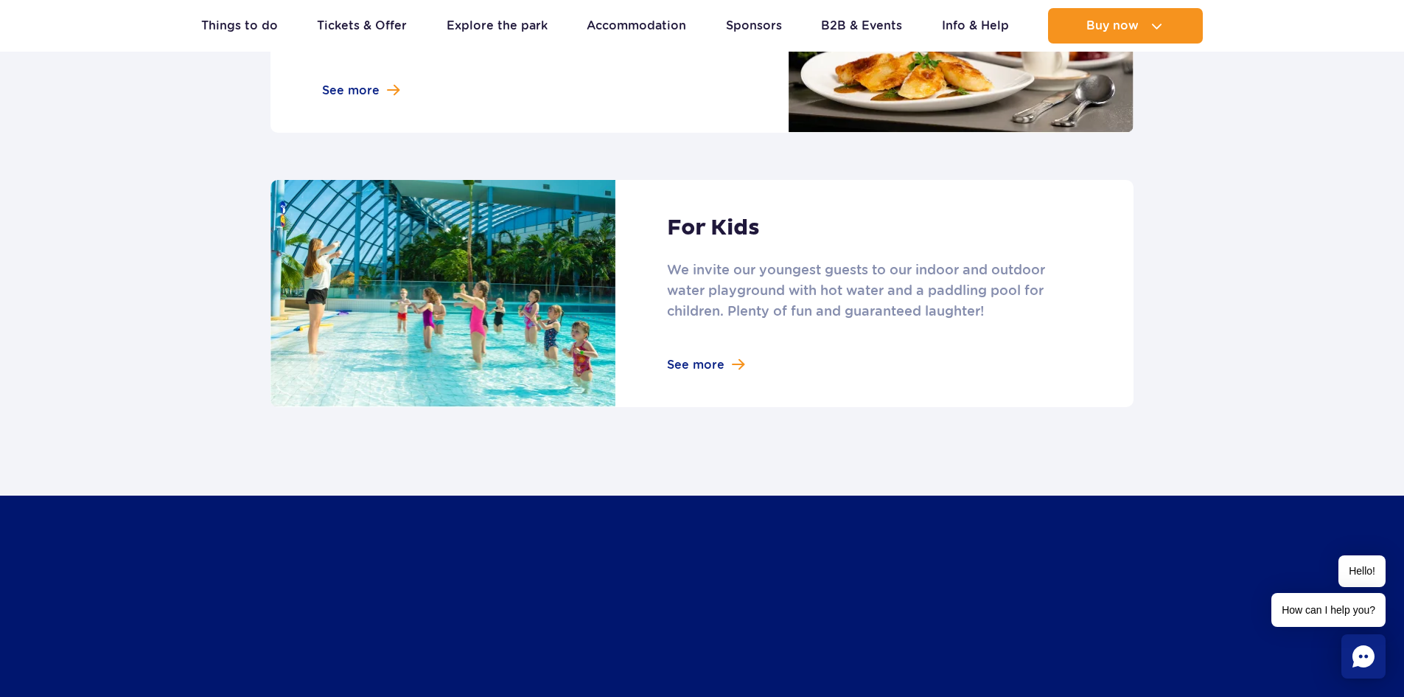
scroll to position [2064, 0]
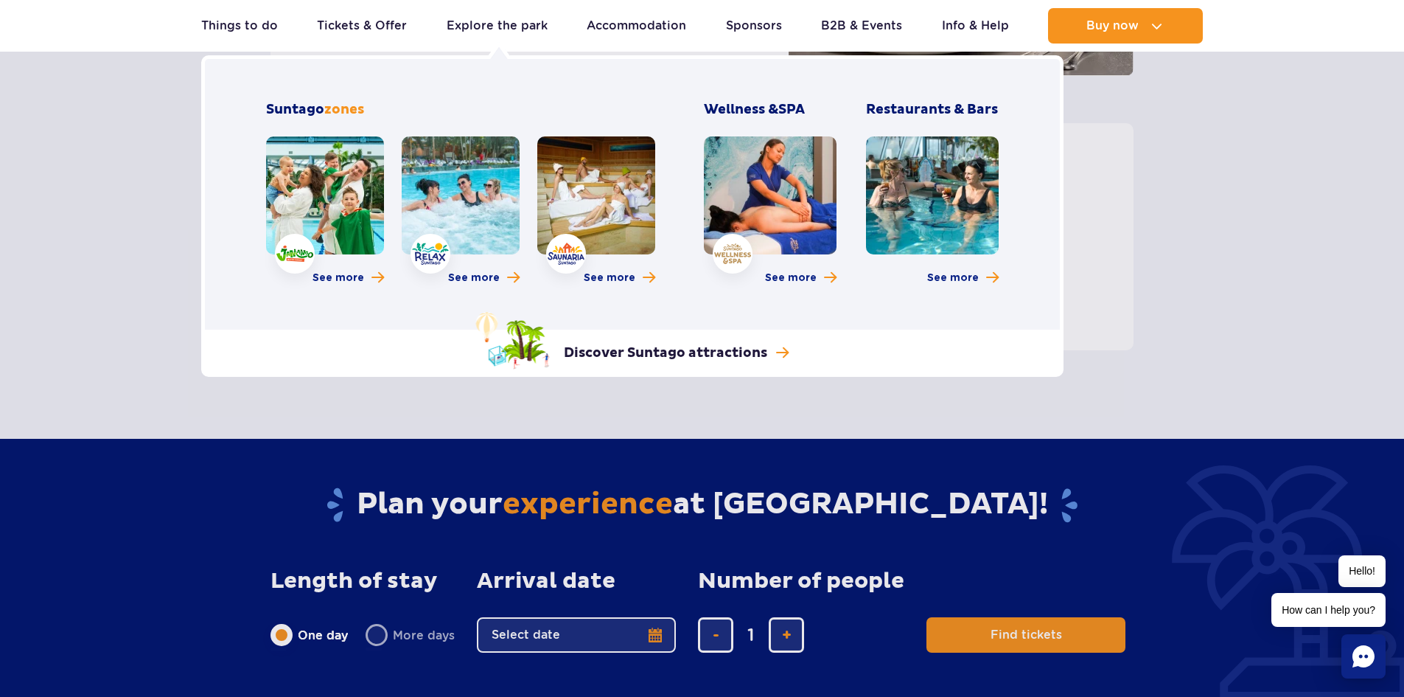
click at [450, 225] on link at bounding box center [461, 195] width 118 height 118
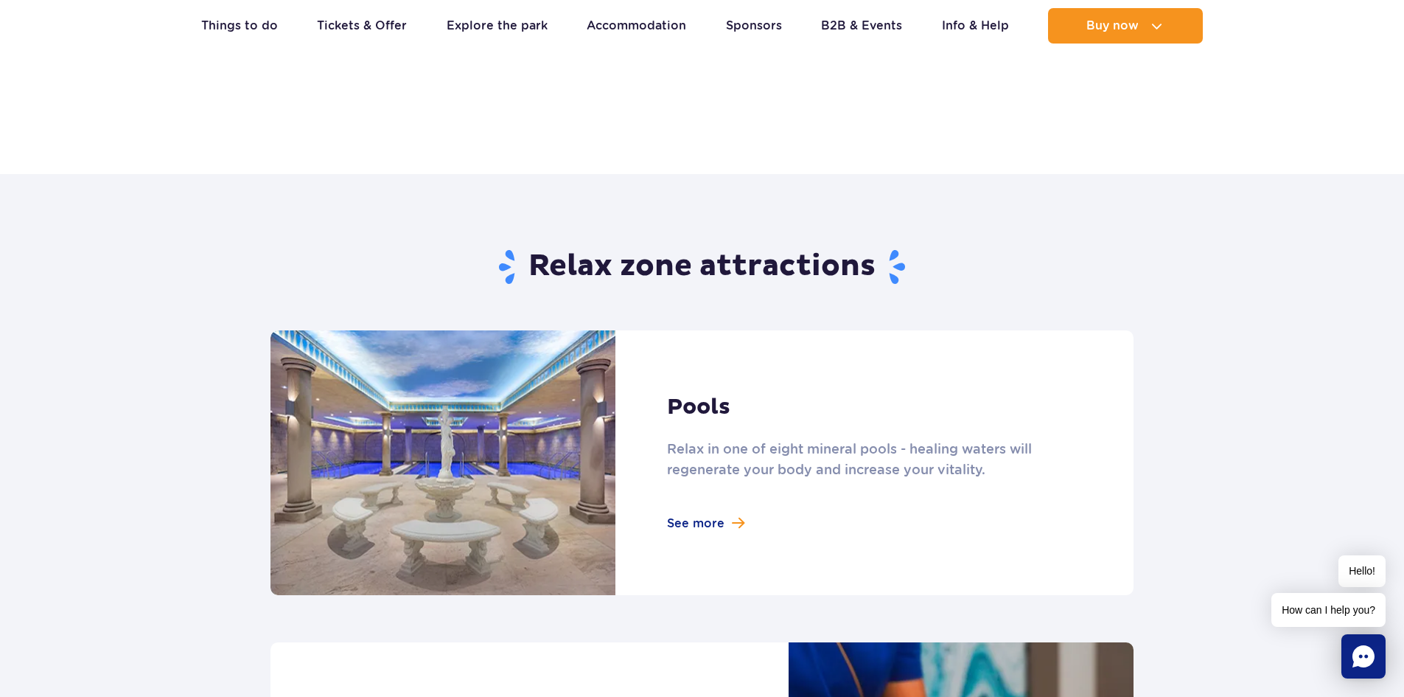
scroll to position [811, 0]
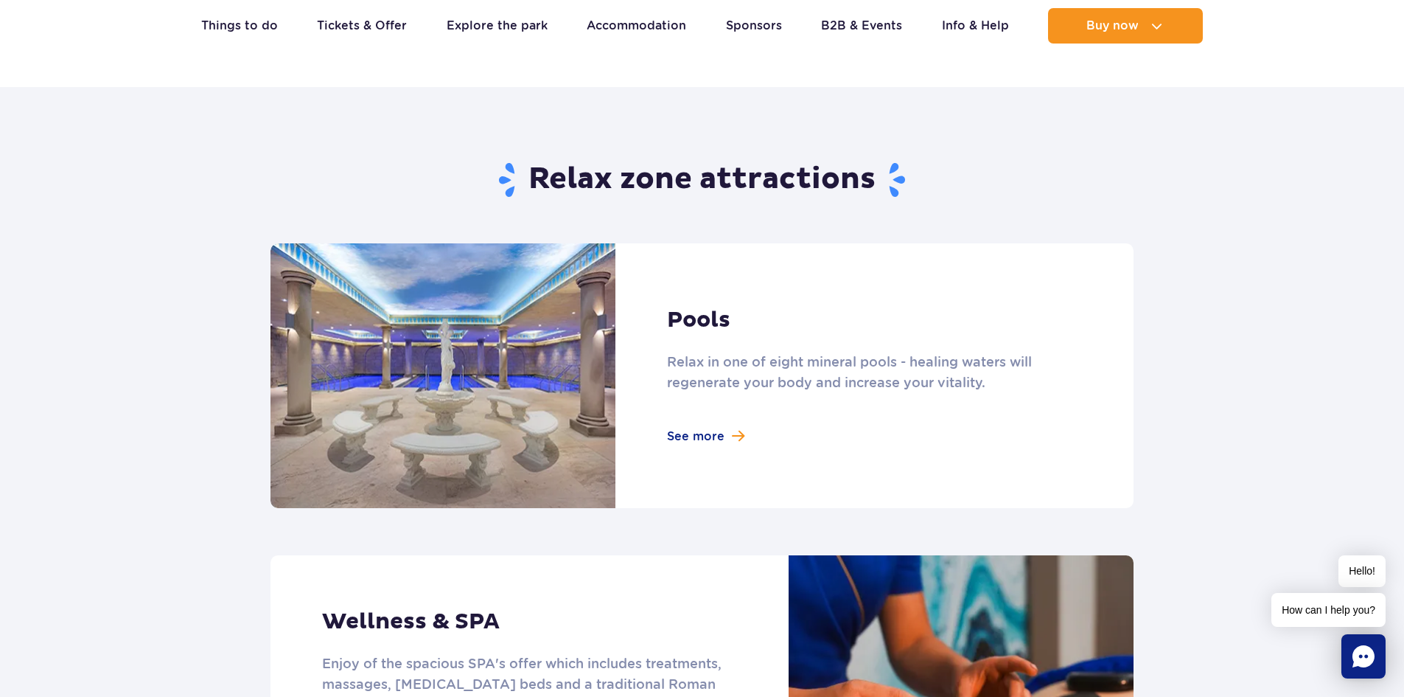
click at [714, 438] on link at bounding box center [702, 375] width 863 height 265
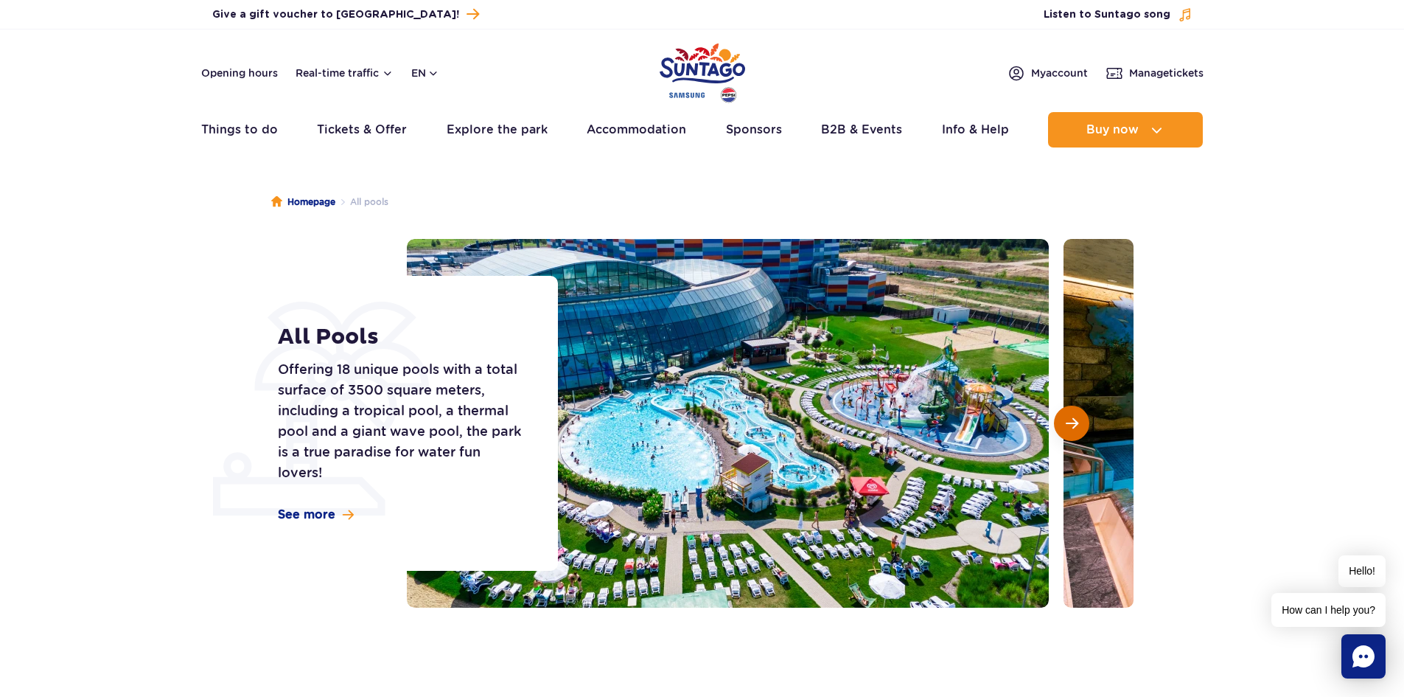
click at [1076, 419] on span "Next slide" at bounding box center [1072, 423] width 13 height 13
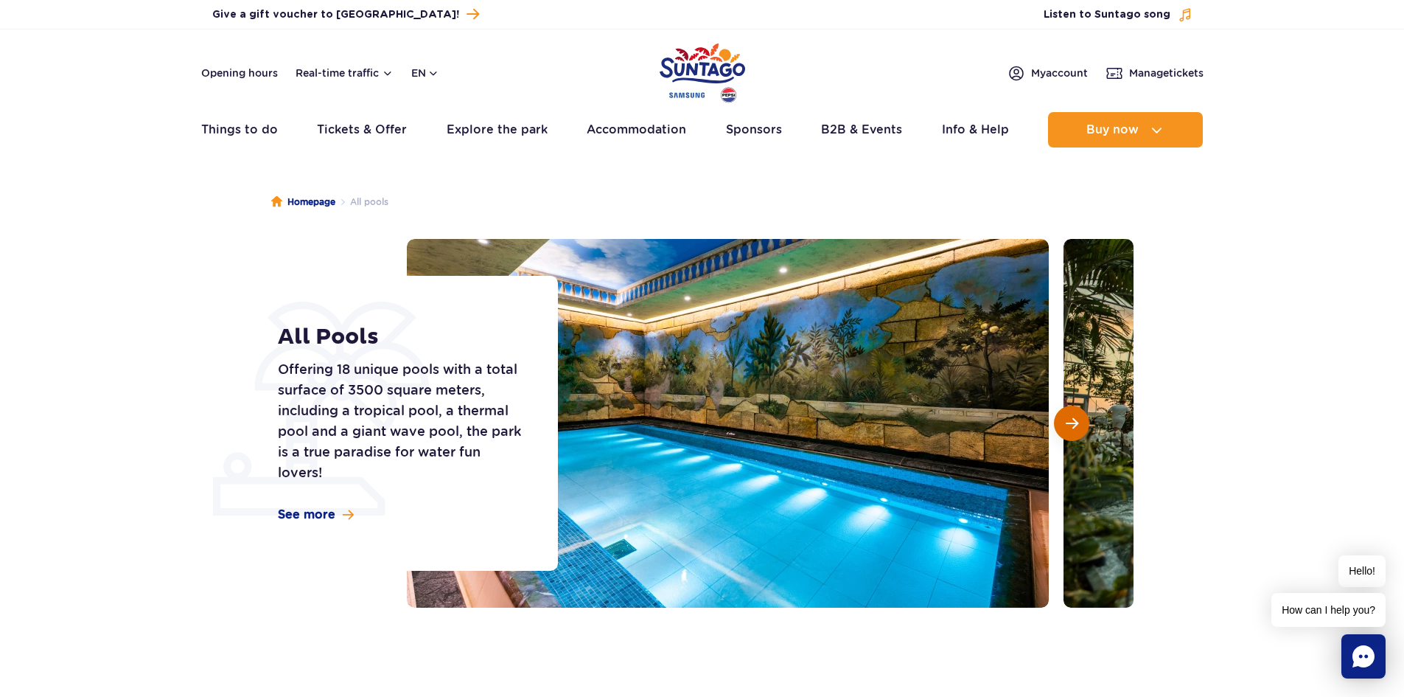
click at [1076, 419] on span "Next slide" at bounding box center [1072, 423] width 13 height 13
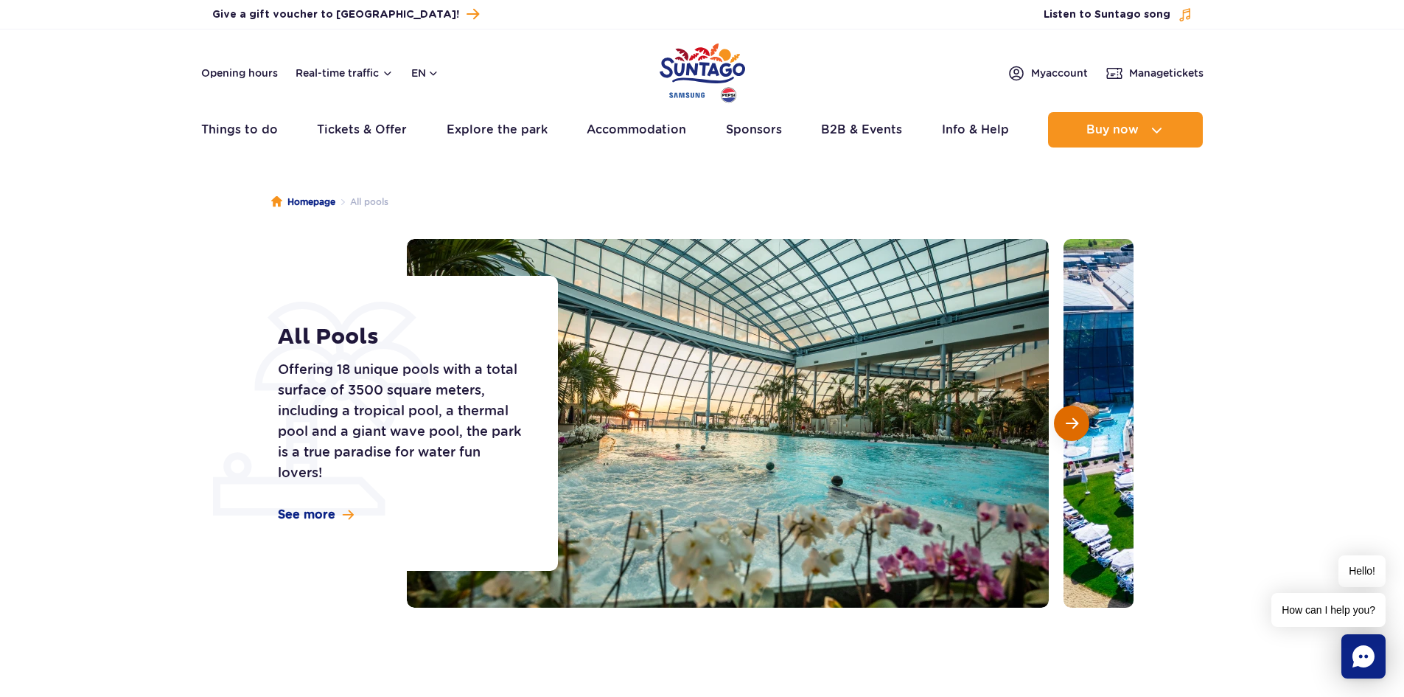
click at [1076, 419] on span "Next slide" at bounding box center [1072, 423] width 13 height 13
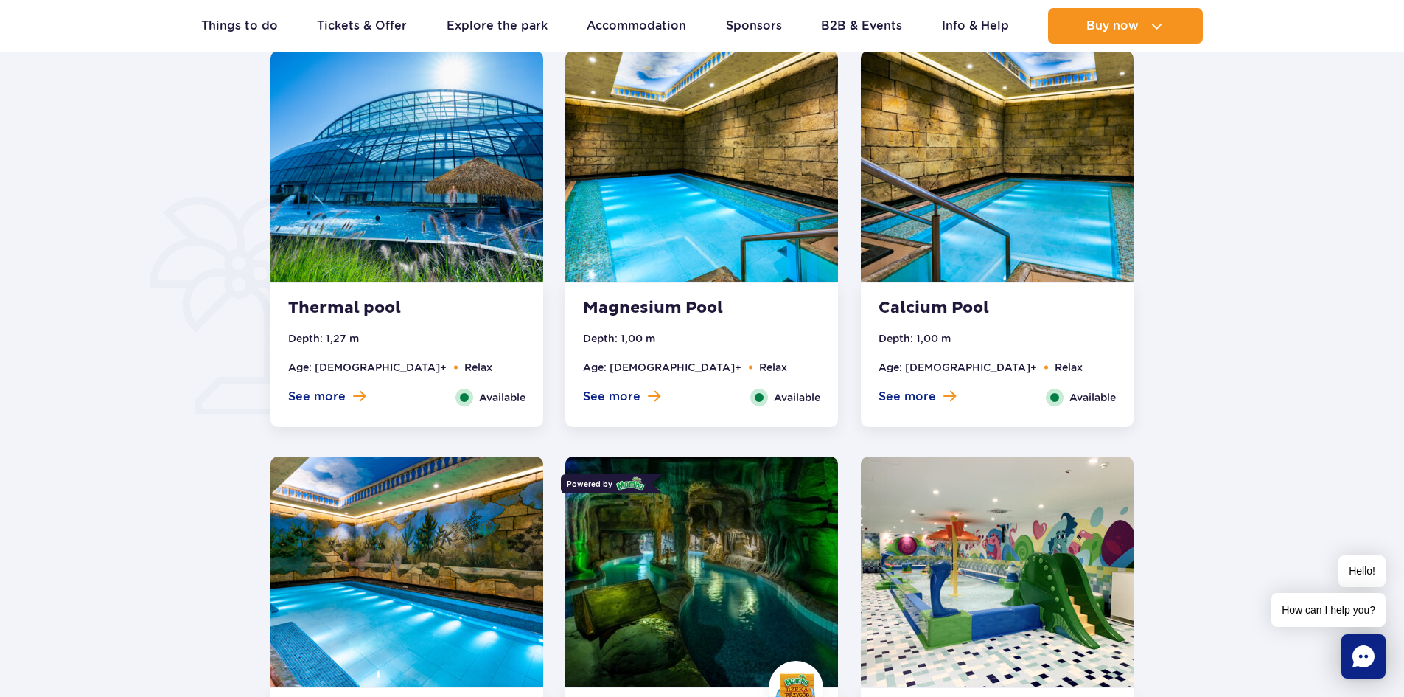
scroll to position [958, 0]
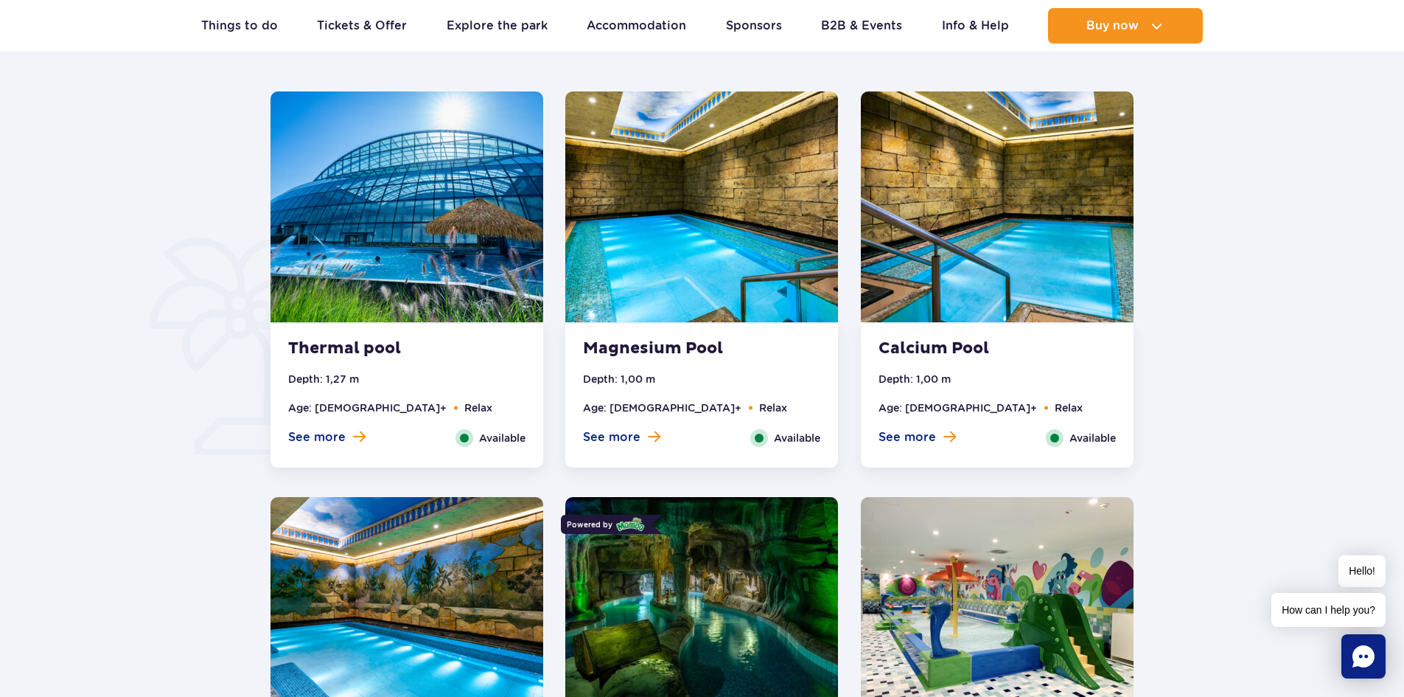
click at [632, 347] on strong "Magnesium Pool" at bounding box center [672, 348] width 178 height 21
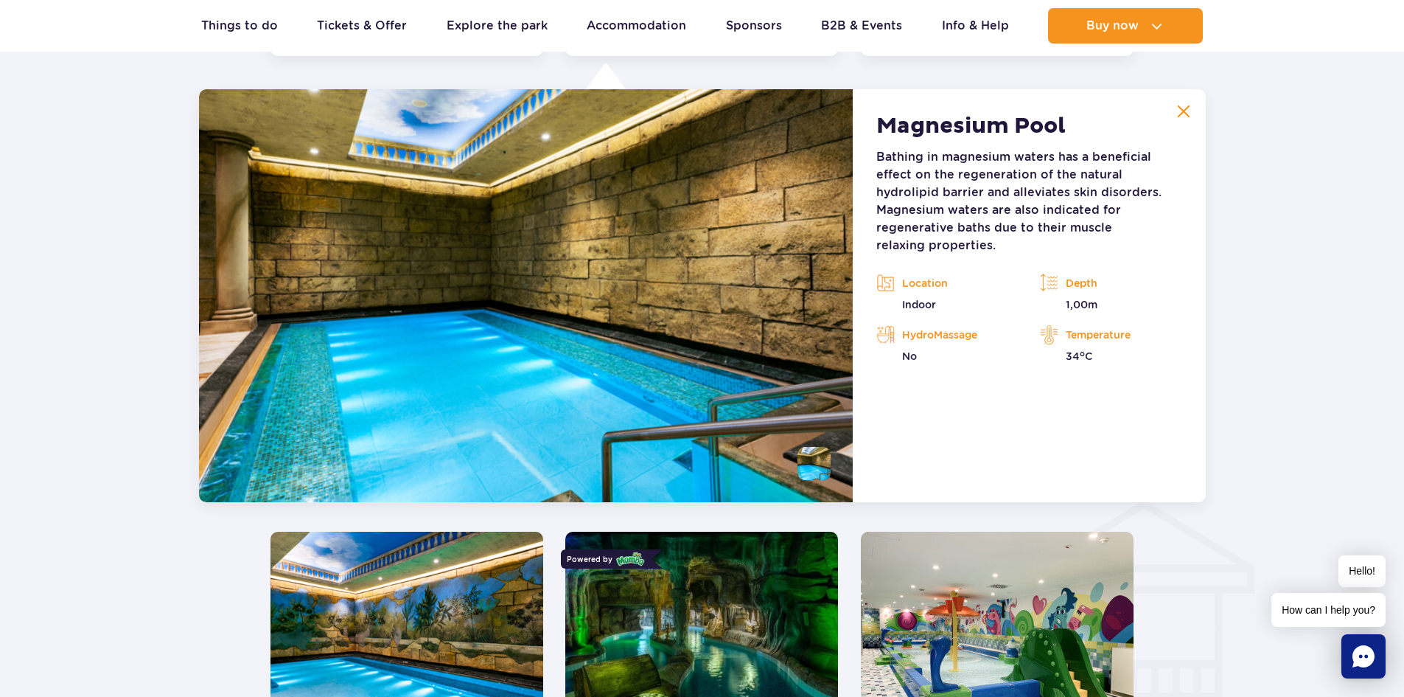
scroll to position [1371, 0]
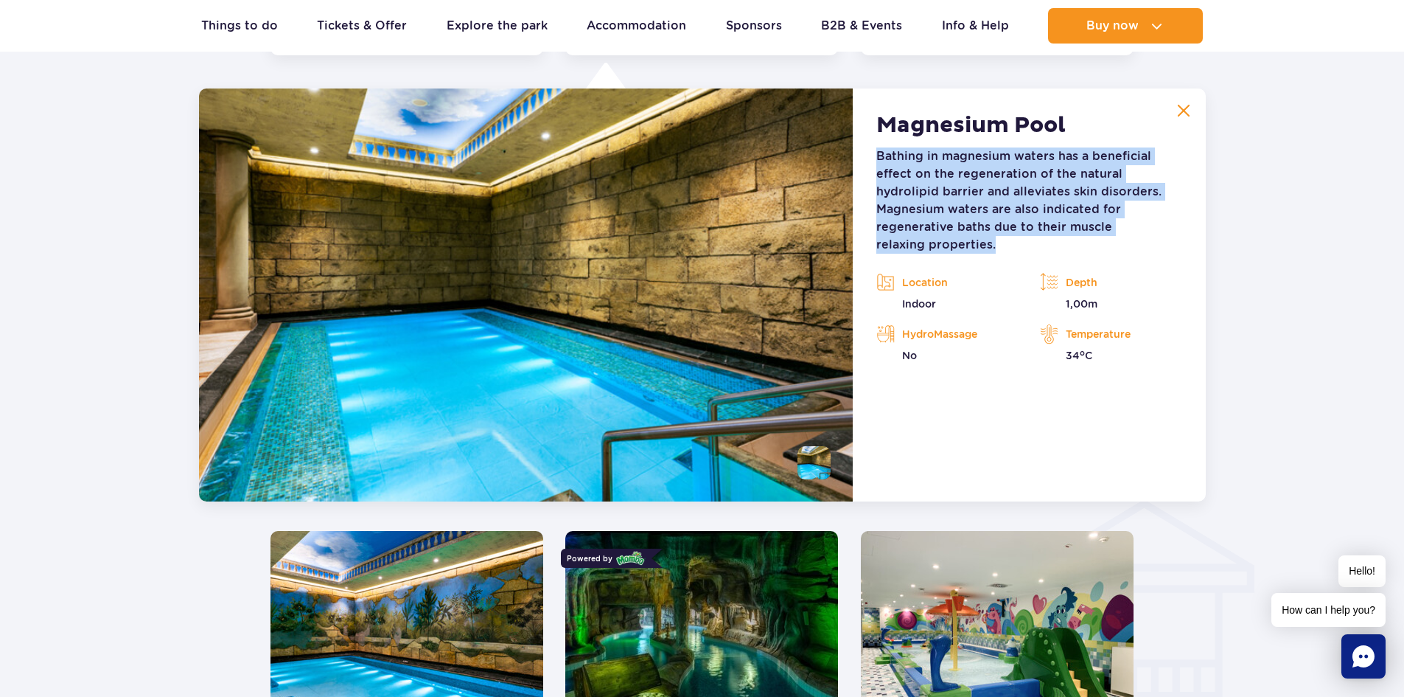
drag, startPoint x: 880, startPoint y: 157, endPoint x: 1115, endPoint y: 226, distance: 244.5
click at [1115, 226] on p "Bathing in magnesium waters has a beneficial effect on the regeneration of the …" at bounding box center [1029, 200] width 305 height 106
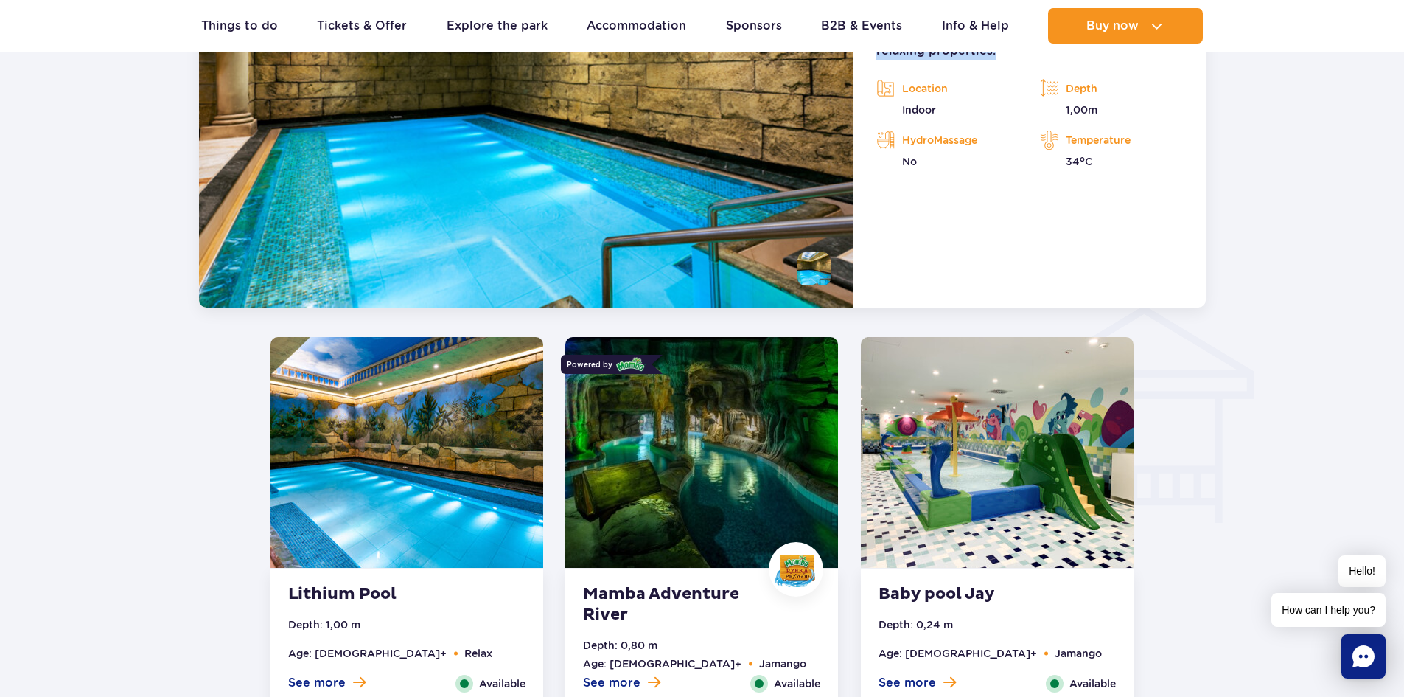
scroll to position [1592, 0]
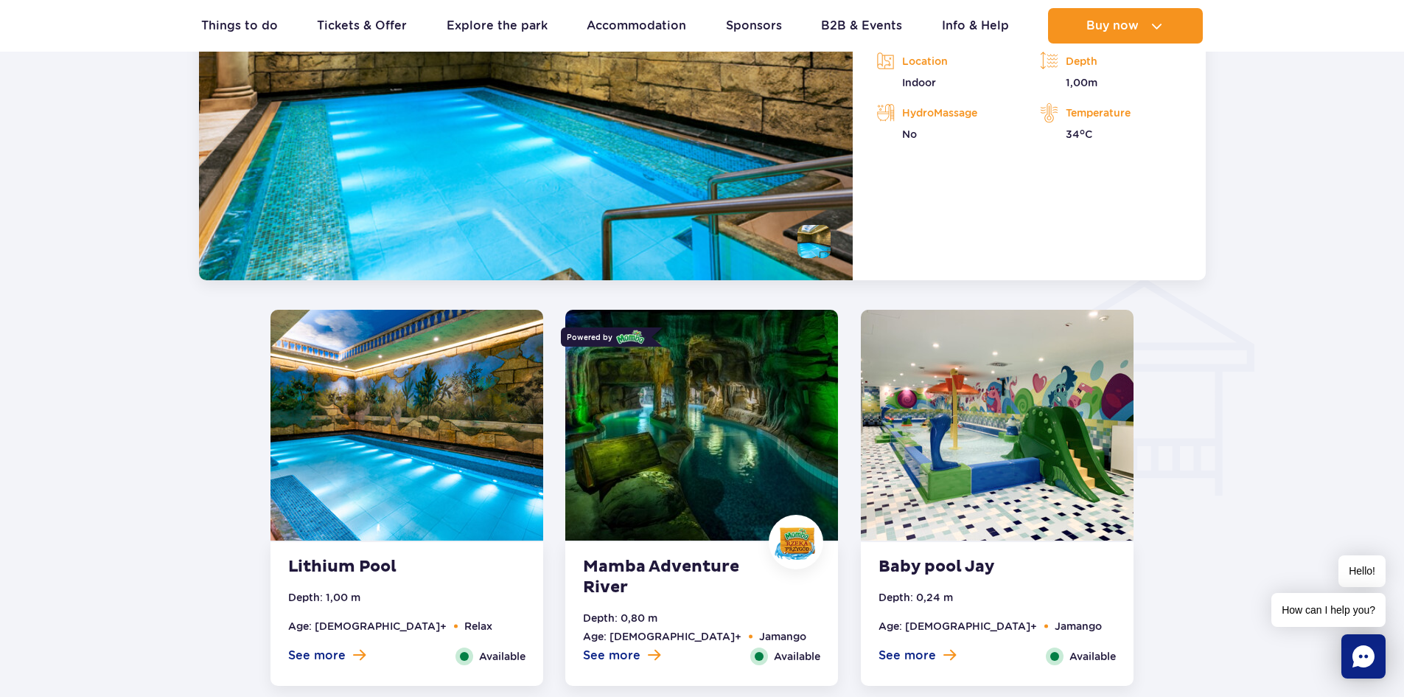
click at [362, 467] on img at bounding box center [407, 425] width 273 height 231
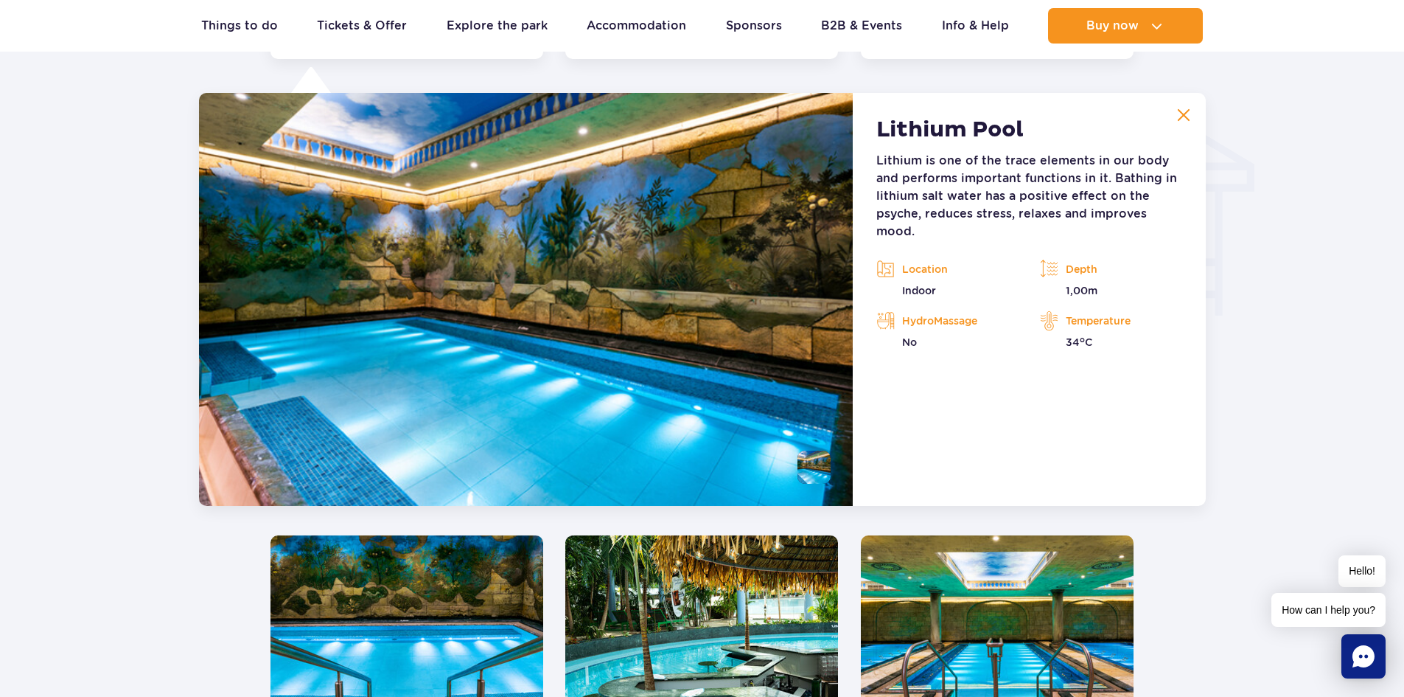
scroll to position [1776, 0]
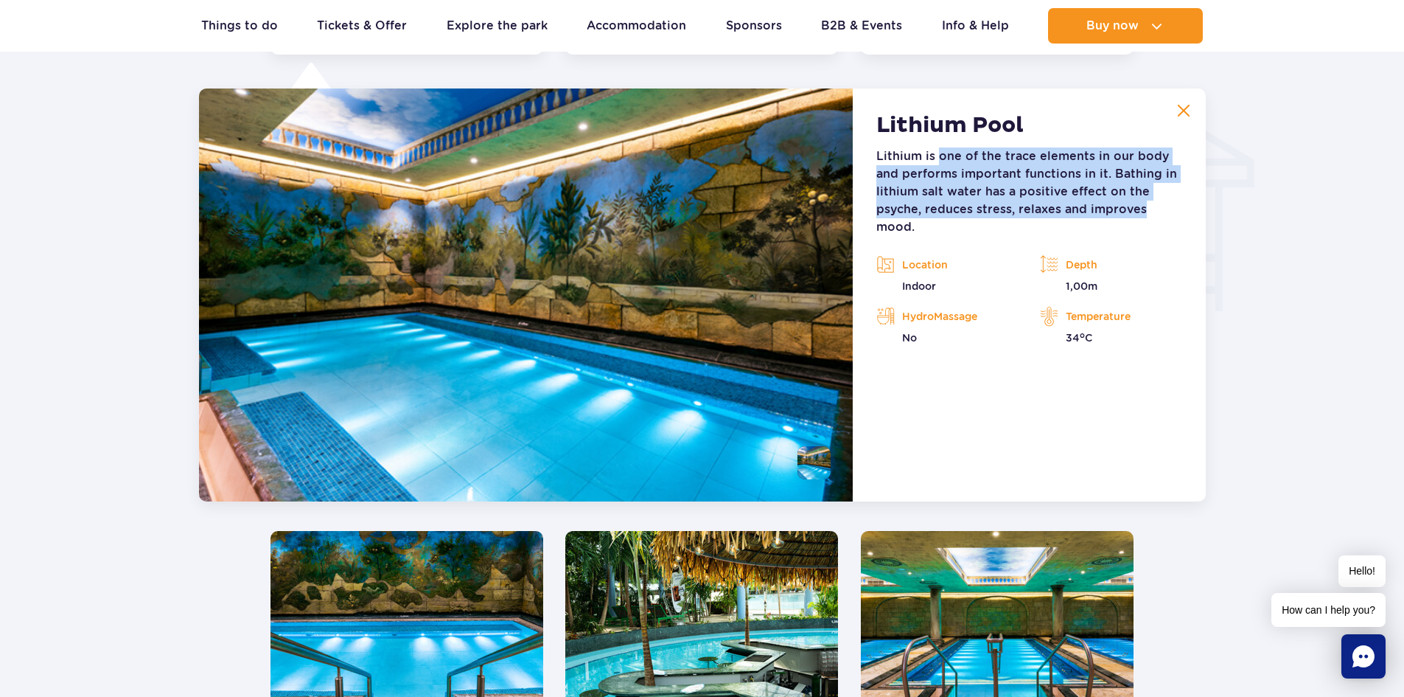
drag, startPoint x: 941, startPoint y: 155, endPoint x: 1171, endPoint y: 201, distance: 233.9
click at [1171, 201] on p "Lithium is one of the trace elements in our body and performs important functio…" at bounding box center [1029, 191] width 305 height 88
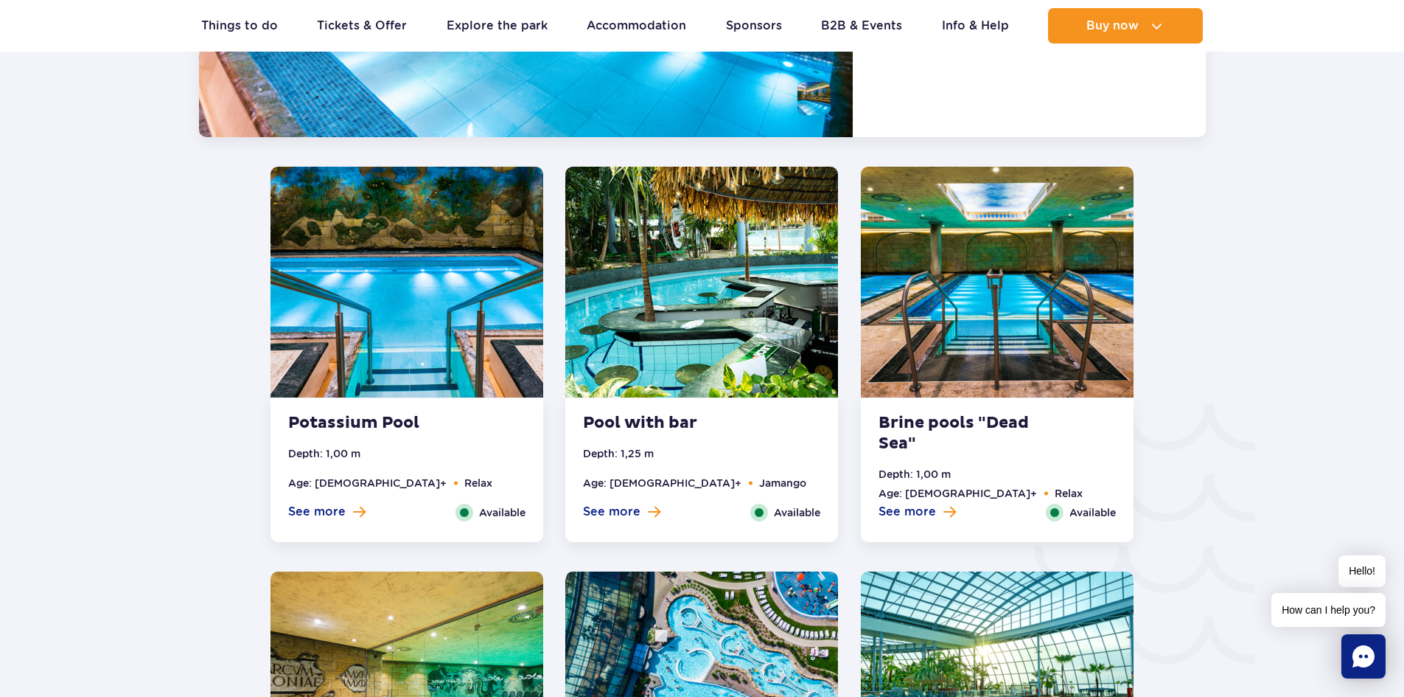
scroll to position [2145, 0]
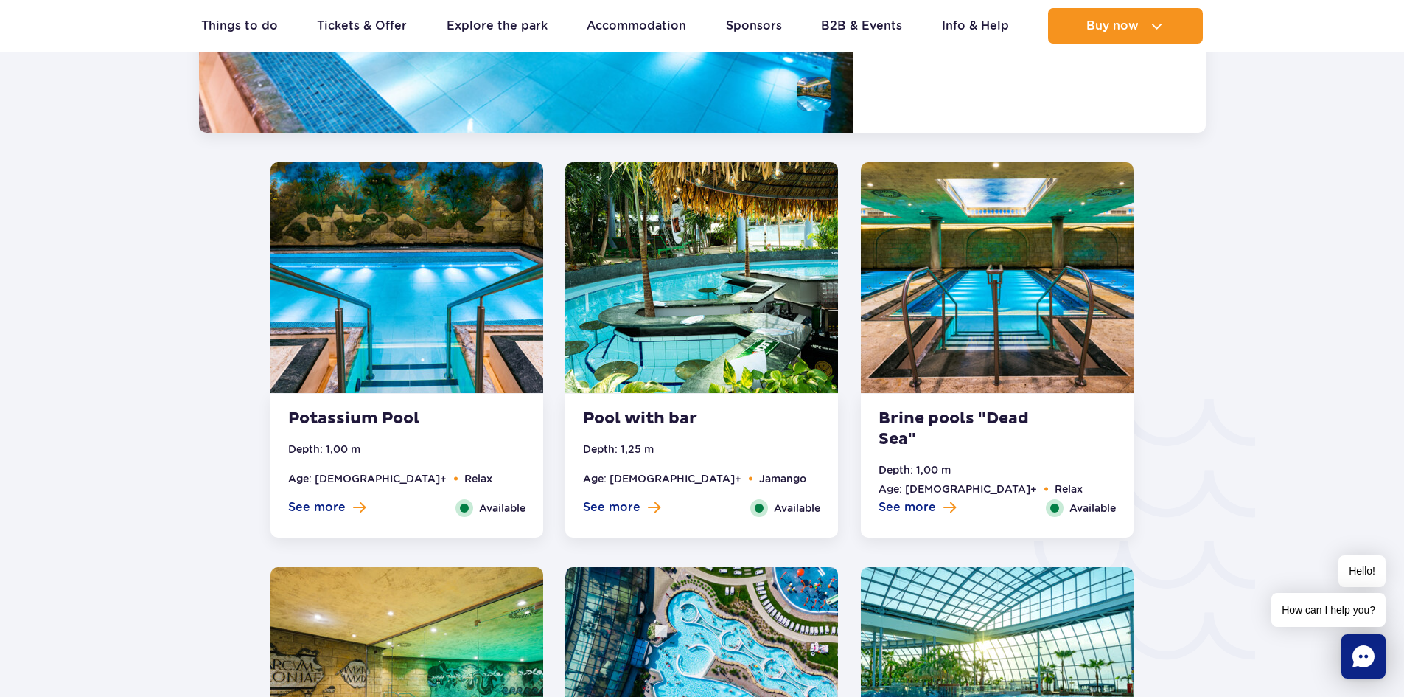
click at [1025, 260] on img at bounding box center [997, 277] width 273 height 231
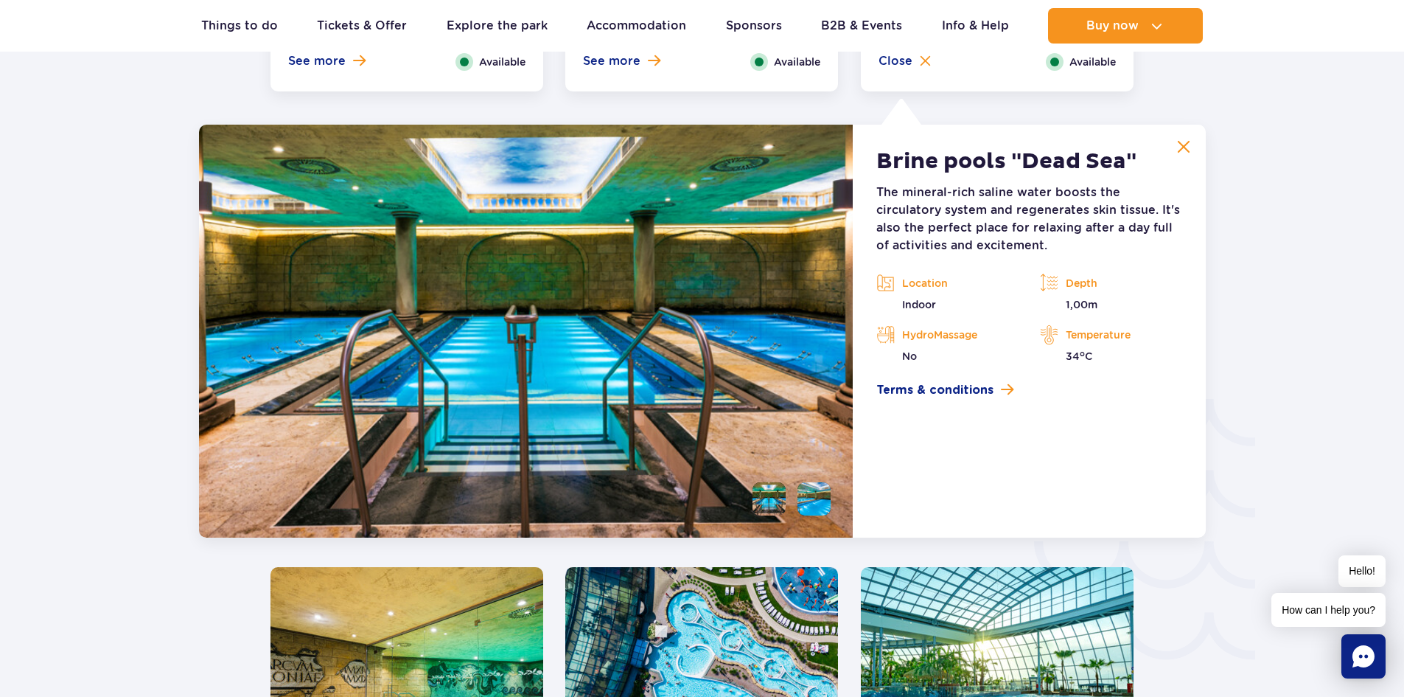
scroll to position [2181, 0]
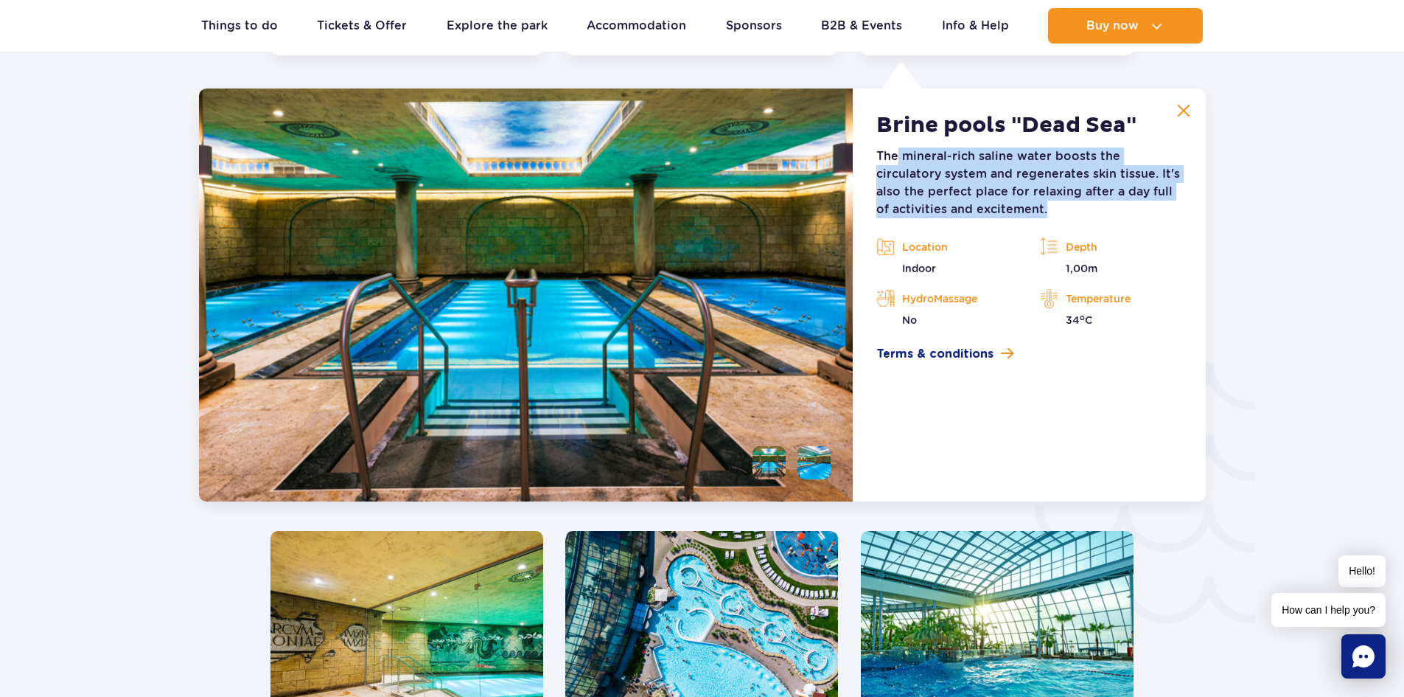
drag, startPoint x: 897, startPoint y: 159, endPoint x: 1064, endPoint y: 207, distance: 173.6
click at [1064, 207] on p "The mineral-rich saline water boosts the circulatory system and regenerates ski…" at bounding box center [1029, 182] width 305 height 71
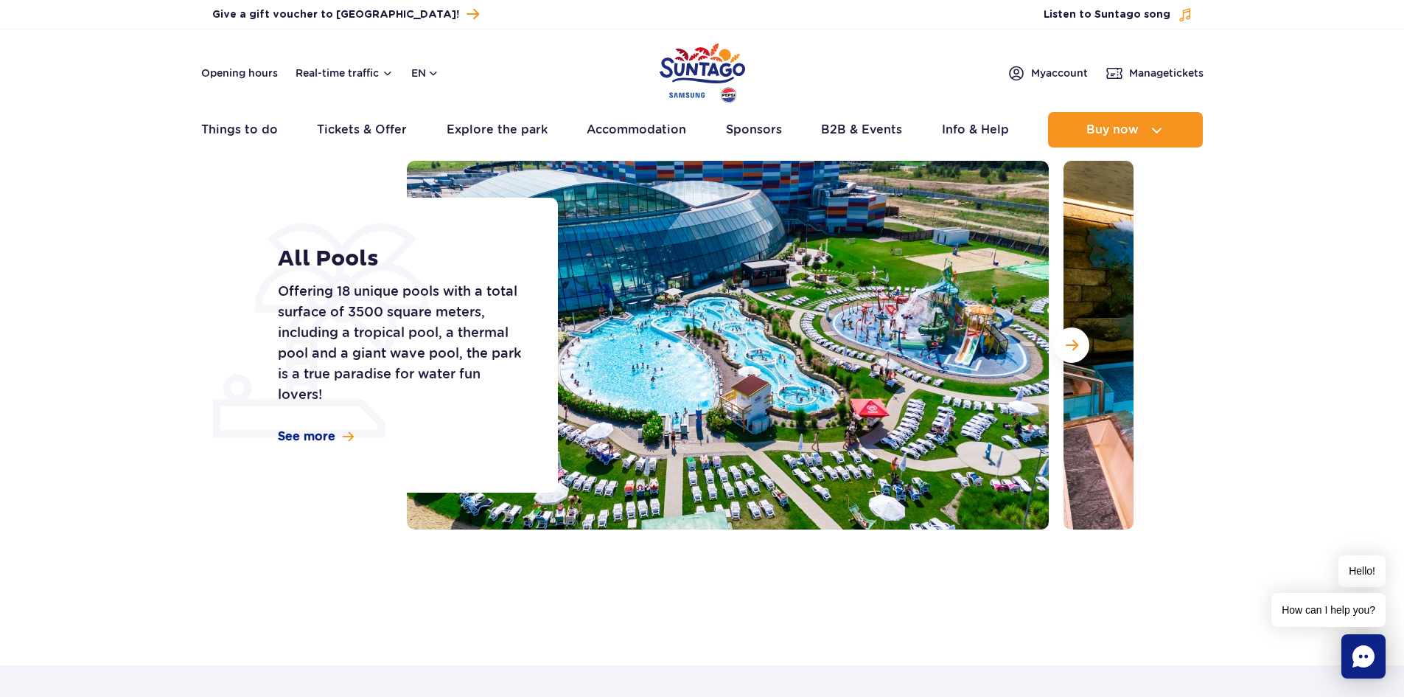
scroll to position [0, 0]
